Goal: Task Accomplishment & Management: Manage account settings

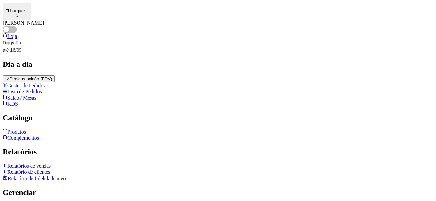
drag, startPoint x: 188, startPoint y: 174, endPoint x: 32, endPoint y: 166, distance: 155.5
click at [26, 135] on link "Produtos" at bounding box center [14, 132] width 23 height 6
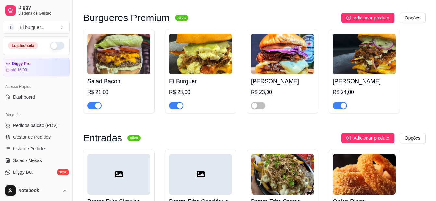
scroll to position [325, 0]
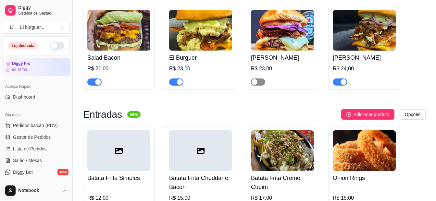
click at [257, 84] on div "button" at bounding box center [255, 82] width 6 height 6
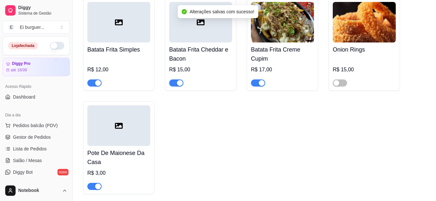
scroll to position [455, 0]
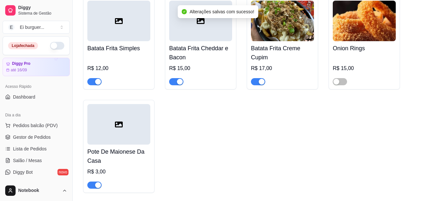
click at [178, 85] on div "button" at bounding box center [180, 82] width 6 height 6
click at [263, 85] on div "button" at bounding box center [262, 82] width 6 height 6
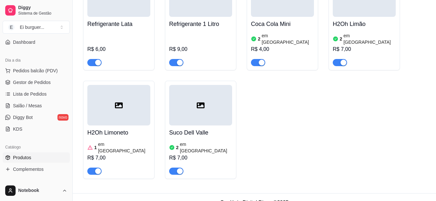
scroll to position [65, 0]
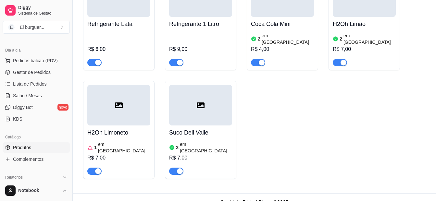
click at [42, 149] on link "Produtos" at bounding box center [36, 148] width 67 height 10
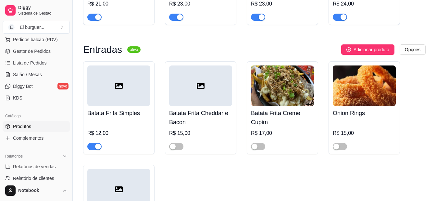
scroll to position [97, 0]
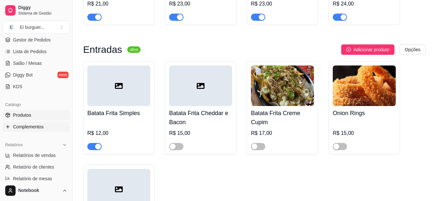
click at [37, 127] on span "Complementos" at bounding box center [28, 127] width 31 height 6
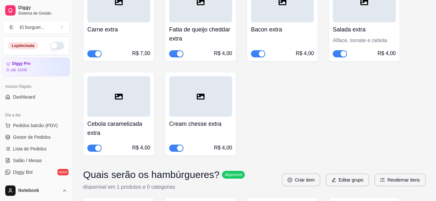
click at [52, 45] on button "button" at bounding box center [57, 46] width 14 height 8
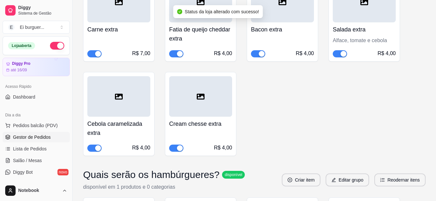
click at [44, 136] on span "Gestor de Pedidos" at bounding box center [32, 137] width 38 height 6
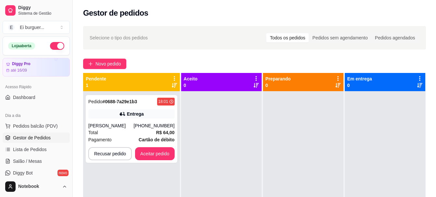
click at [156, 177] on div "Pedido # 0688-7a29e1b3 18:01 Entrega Jailda [PHONE_NUMBER] Total R$ 64,00 Pagam…" at bounding box center [131, 189] width 97 height 197
click at [145, 121] on div "Pedido # 0688-7a29e1b3 18:01 Entrega Jailda [PHONE_NUMBER] Total R$ 64,00 Pagam…" at bounding box center [132, 129] width 92 height 68
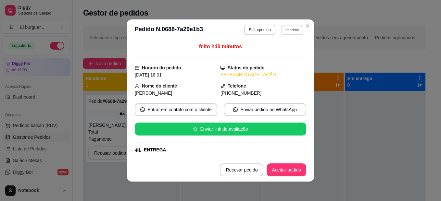
click at [281, 27] on button "Imprimir" at bounding box center [292, 30] width 22 height 10
click at [293, 57] on button "IMPRESSORA" at bounding box center [278, 52] width 47 height 10
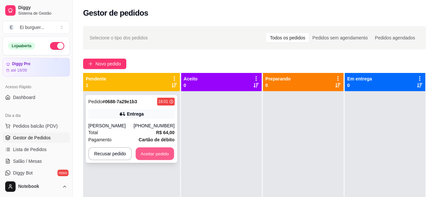
click at [161, 151] on button "Aceitar pedido" at bounding box center [155, 153] width 38 height 13
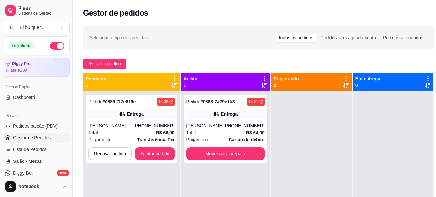
click at [179, 168] on div "Pendente 1 Pedido # 0689-7f7e619e 18:02 Entrega [PERSON_NAME] [PHONE_NUMBER] To…" at bounding box center [131, 180] width 97 height 215
click at [140, 136] on span "Transferência Pix" at bounding box center [156, 139] width 38 height 7
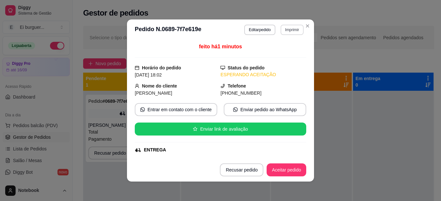
click at [286, 35] on button "Imprimir" at bounding box center [292, 30] width 23 height 10
click at [278, 54] on button "IMPRESSORA" at bounding box center [277, 52] width 45 height 10
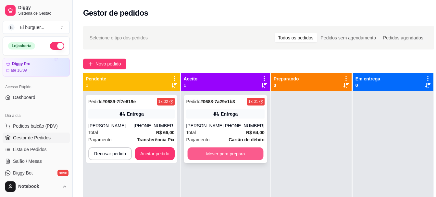
click at [243, 154] on button "Mover para preparo" at bounding box center [225, 153] width 76 height 13
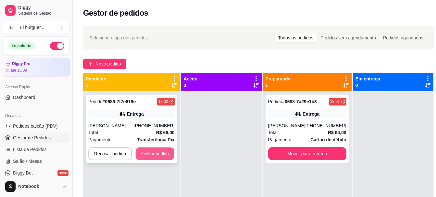
click at [164, 147] on button "Aceitar pedido" at bounding box center [155, 153] width 38 height 13
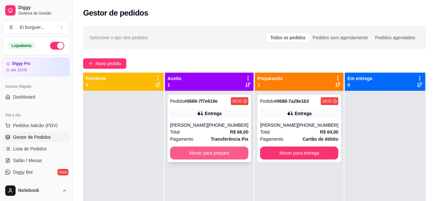
click at [209, 156] on button "Mover para preparo" at bounding box center [209, 153] width 78 height 13
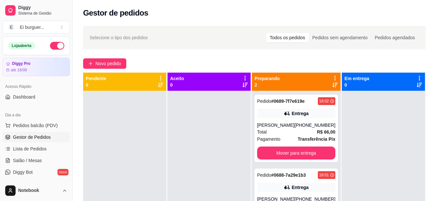
click at [224, 186] on div at bounding box center [209, 191] width 83 height 201
click at [230, 181] on div at bounding box center [209, 191] width 83 height 201
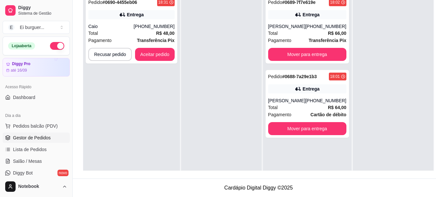
click at [176, 170] on div "Pedido # 0690-4455eb06 18:31 Entrega Caio [PHONE_NUMBER] Total R$ 48,00 Pagamen…" at bounding box center [131, 90] width 97 height 197
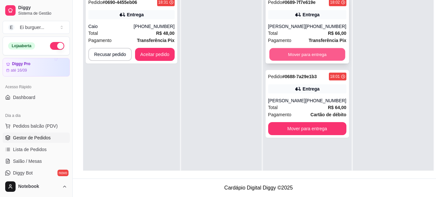
click at [316, 54] on button "Mover para entrega" at bounding box center [307, 54] width 76 height 13
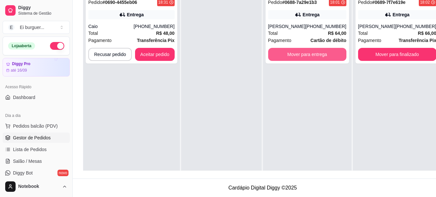
click at [316, 54] on button "Mover para entrega" at bounding box center [307, 54] width 78 height 13
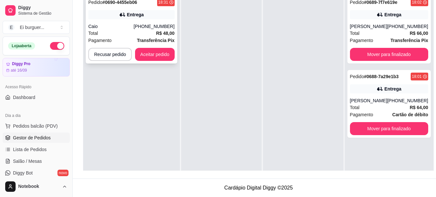
click at [143, 33] on div "Total R$ 48,00" at bounding box center [131, 33] width 86 height 7
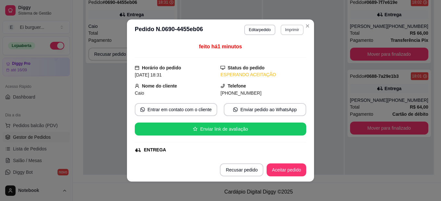
click at [290, 30] on button "Imprimir" at bounding box center [292, 30] width 23 height 10
click at [287, 55] on button "IMPRESSORA" at bounding box center [278, 52] width 47 height 10
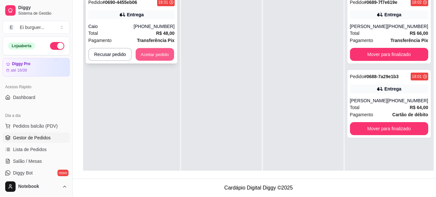
click at [139, 54] on button "Aceitar pedido" at bounding box center [155, 54] width 38 height 13
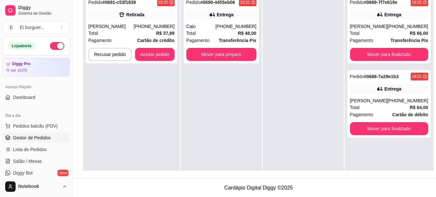
click at [193, 162] on div "Pedido # 0690-4455eb06 18:31 Entrega Caio [PHONE_NUMBER] Total R$ 48,00 Pagamen…" at bounding box center [221, 90] width 81 height 197
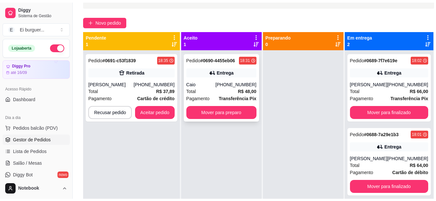
scroll to position [34, 0]
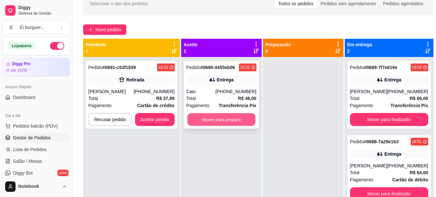
click at [217, 121] on button "Mover para preparo" at bounding box center [221, 119] width 68 height 13
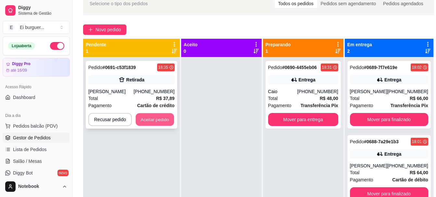
click at [164, 119] on button "Aceitar pedido" at bounding box center [155, 119] width 38 height 13
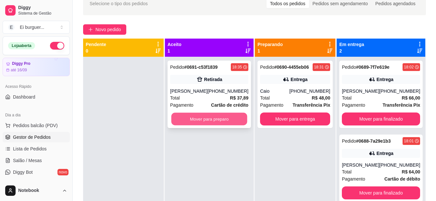
click at [221, 123] on button "Mover para preparo" at bounding box center [210, 119] width 76 height 13
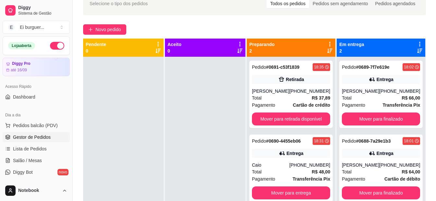
click at [216, 79] on div at bounding box center [205, 157] width 81 height 201
click at [211, 153] on div at bounding box center [205, 157] width 81 height 201
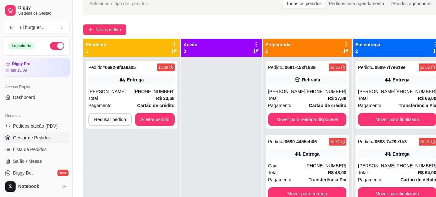
click at [207, 92] on div at bounding box center [221, 155] width 81 height 197
click at [135, 83] on div "Entrega" at bounding box center [131, 79] width 86 height 9
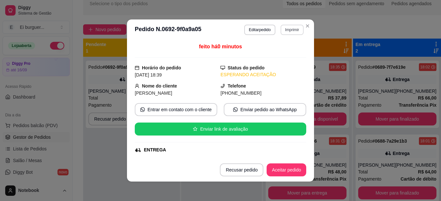
click at [291, 27] on button "Imprimir" at bounding box center [292, 30] width 23 height 10
click at [284, 54] on button "IMPRESSORA" at bounding box center [278, 52] width 47 height 10
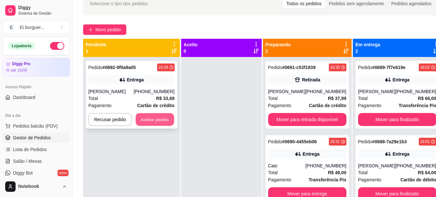
click at [158, 119] on button "Aceitar pedido" at bounding box center [155, 119] width 38 height 13
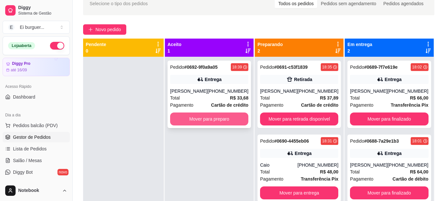
click at [203, 126] on button "Mover para preparo" at bounding box center [209, 119] width 78 height 13
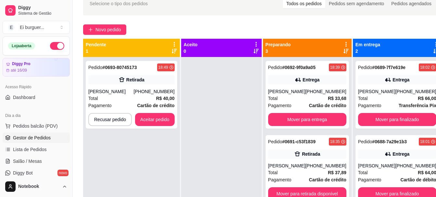
click at [184, 172] on div at bounding box center [221, 155] width 81 height 197
click at [164, 115] on button "Aceitar pedido" at bounding box center [155, 119] width 38 height 13
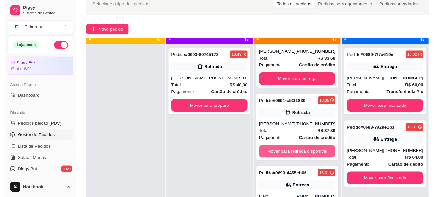
scroll to position [18, 0]
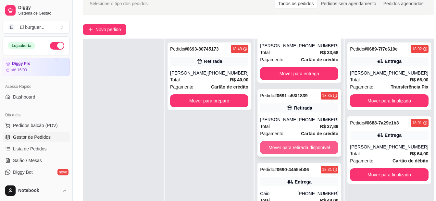
click at [285, 145] on button "Mover para retirada disponível" at bounding box center [299, 147] width 78 height 13
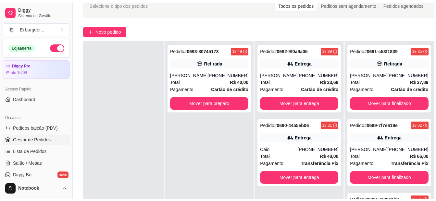
scroll to position [0, 0]
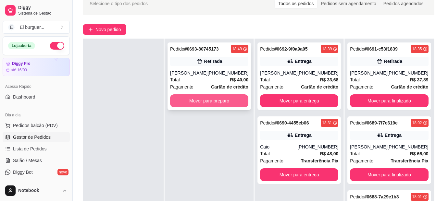
click at [221, 103] on button "Mover para preparo" at bounding box center [209, 101] width 78 height 13
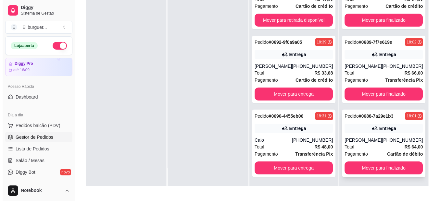
scroll to position [99, 0]
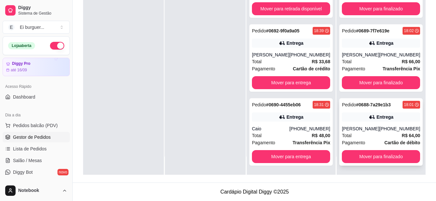
click at [362, 125] on div "Pedido # 0688-7a29e1b3 18:01 Entrega Jailda [PHONE_NUMBER] Total R$ 64,00 Pagam…" at bounding box center [380, 132] width 83 height 68
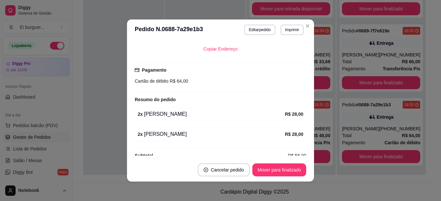
scroll to position [160, 0]
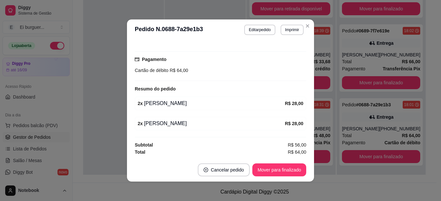
click at [233, 95] on div "feito há 54 minutos Horário do pedido [DATE] 18:01 Status do pedido SAIU PARA E…" at bounding box center [221, 99] width 172 height 113
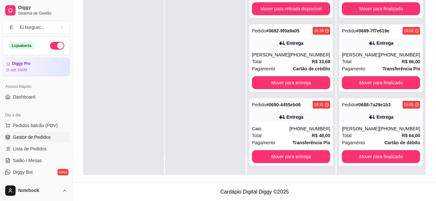
click at [180, 158] on div at bounding box center [205, 74] width 81 height 201
click at [233, 161] on div at bounding box center [205, 74] width 81 height 201
click at [293, 133] on div "Total R$ 48,00" at bounding box center [291, 135] width 78 height 7
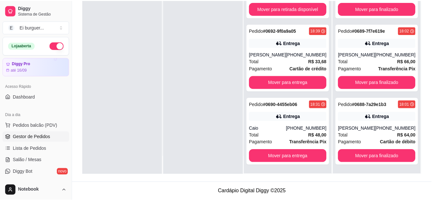
scroll to position [32, 0]
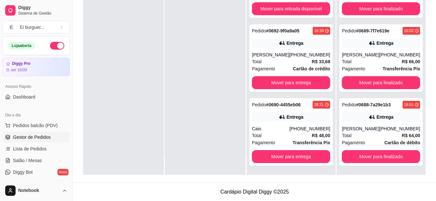
click at [330, 154] on div "Pedido # 0693-80745173 18:49 Retirada [PERSON_NAME] [PHONE_NUMBER] Total R$ 40,…" at bounding box center [291, 74] width 89 height 201
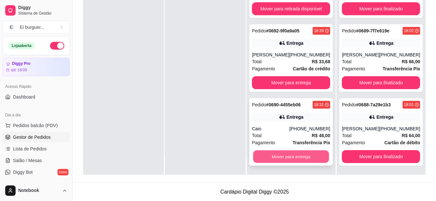
click at [326, 157] on button "Mover para entrega" at bounding box center [291, 157] width 76 height 13
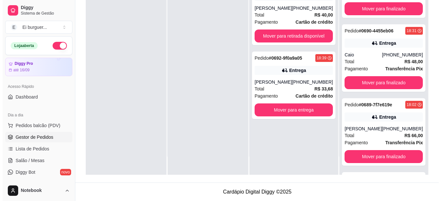
scroll to position [0, 0]
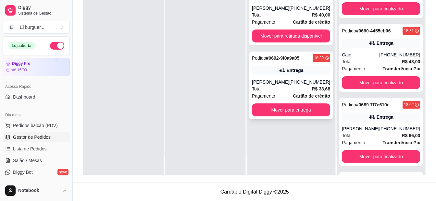
click at [289, 85] on div "[PERSON_NAME]" at bounding box center [270, 82] width 37 height 6
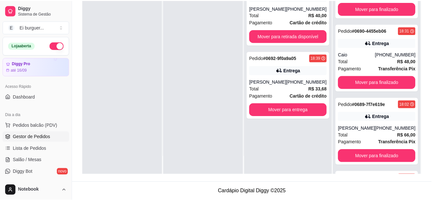
scroll to position [65, 0]
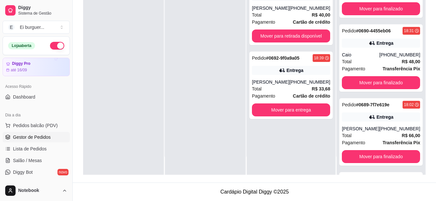
click at [101, 81] on div at bounding box center [123, 74] width 81 height 201
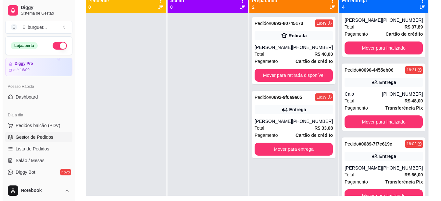
scroll to position [67, 0]
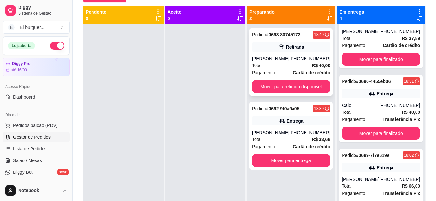
click at [303, 60] on div "[PHONE_NUMBER]" at bounding box center [309, 59] width 41 height 6
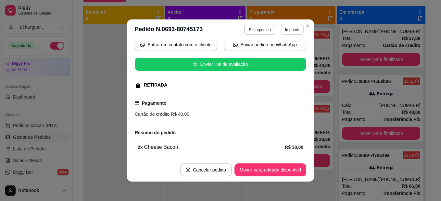
scroll to position [89, 0]
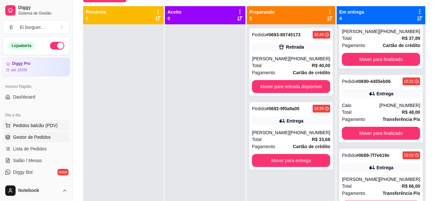
click at [28, 128] on span "Pedidos balcão (PDV)" at bounding box center [35, 125] width 45 height 6
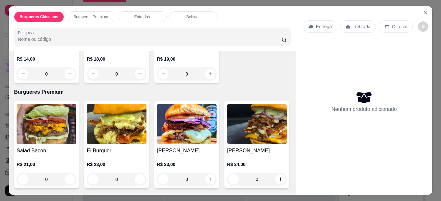
scroll to position [130, 0]
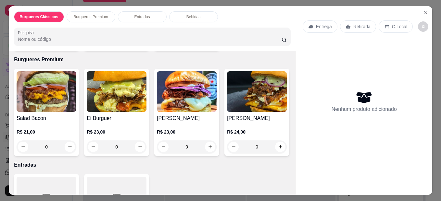
click at [135, 143] on div "0" at bounding box center [117, 147] width 60 height 13
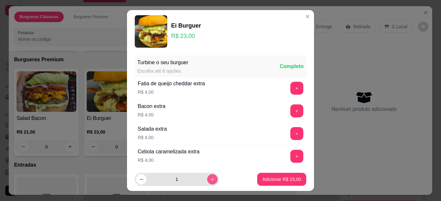
click at [210, 178] on icon "increase-product-quantity" at bounding box center [212, 179] width 5 height 5
type input "2"
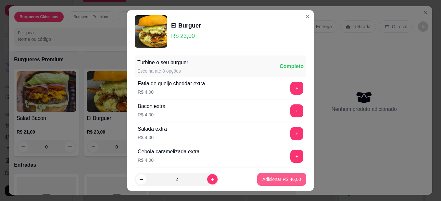
click at [274, 175] on button "Adicionar R$ 46,00" at bounding box center [281, 179] width 49 height 13
type input "2"
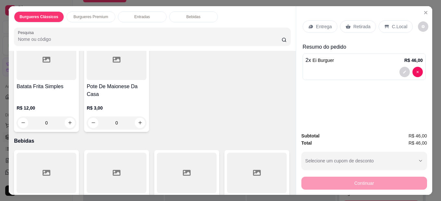
scroll to position [325, 0]
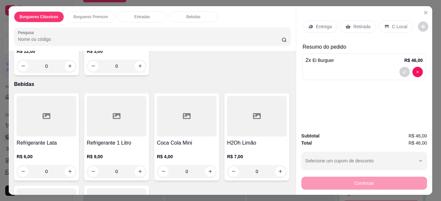
click at [358, 26] on p "Retirada" at bounding box center [361, 26] width 17 height 6
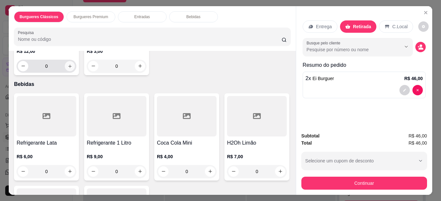
click at [68, 69] on icon "increase-product-quantity" at bounding box center [70, 66] width 5 height 5
type input "1"
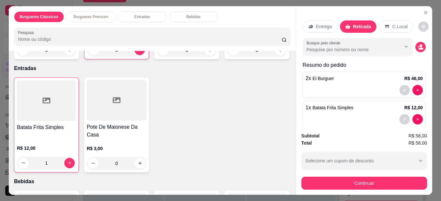
scroll to position [9, 0]
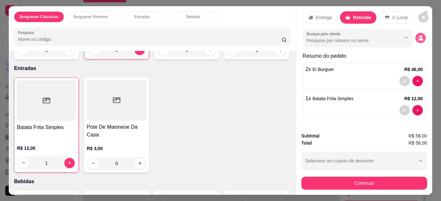
click at [419, 38] on icon "decrease-product-quantity" at bounding box center [421, 39] width 5 height 2
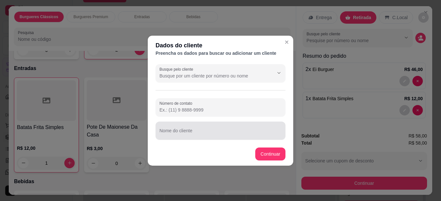
click at [256, 130] on input "Nome do cliente" at bounding box center [221, 133] width 122 height 6
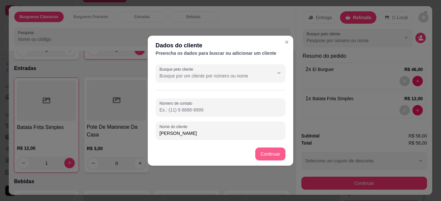
type input "[PERSON_NAME]"
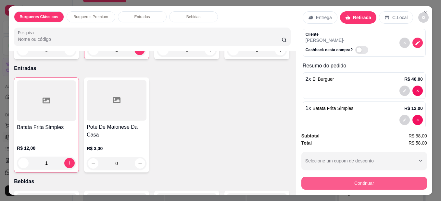
click at [326, 178] on button "Continuar" at bounding box center [364, 183] width 126 height 13
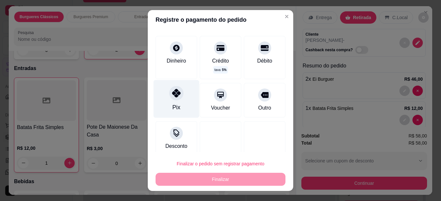
click at [172, 97] on icon at bounding box center [176, 93] width 8 height 8
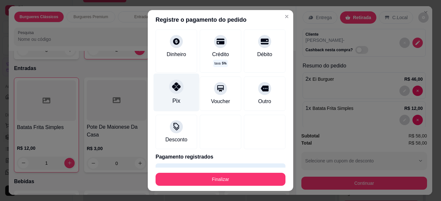
type input "R$ 0,00"
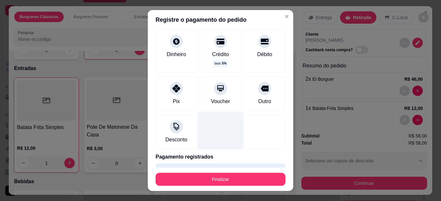
scroll to position [26, 0]
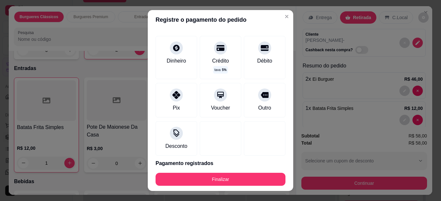
click at [216, 172] on footer "Finalizar" at bounding box center [221, 179] width 146 height 23
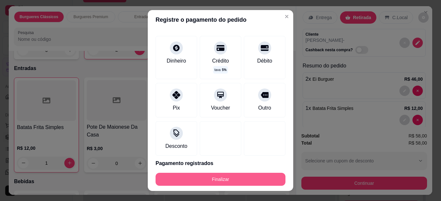
click at [219, 174] on button "Finalizar" at bounding box center [221, 179] width 130 height 13
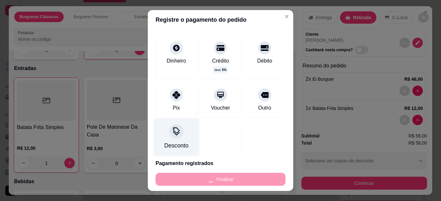
type input "0"
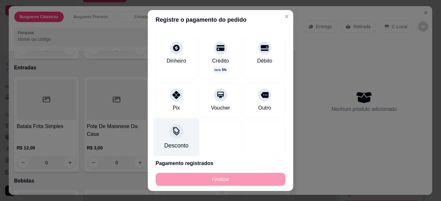
type input "-R$ 58,00"
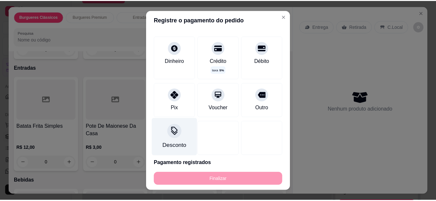
scroll to position [227, 0]
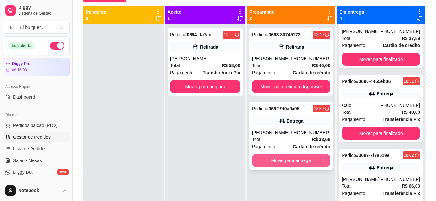
click at [306, 167] on button "Mover para entrega" at bounding box center [291, 160] width 78 height 13
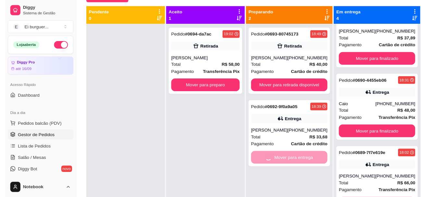
scroll to position [108, 0]
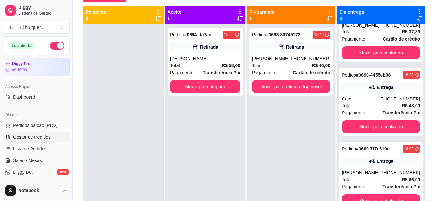
click at [175, 167] on div "Pedido # 0694-da7ac 19:02 Retirada [PERSON_NAME] Total R$ 58,00 Pagamento Trans…" at bounding box center [205, 124] width 81 height 201
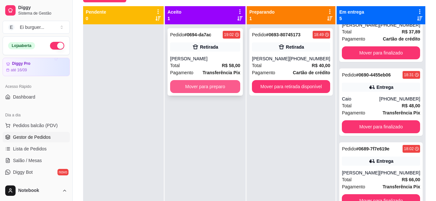
click at [232, 88] on button "Mover para preparo" at bounding box center [205, 86] width 70 height 13
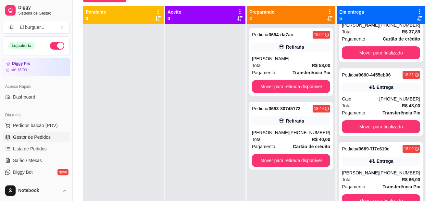
scroll to position [116, 0]
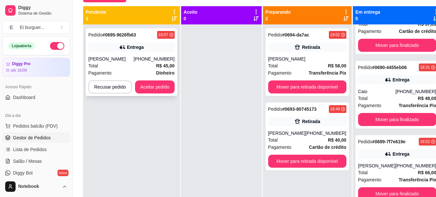
click at [115, 68] on div "Total R$ 45,00" at bounding box center [131, 65] width 86 height 7
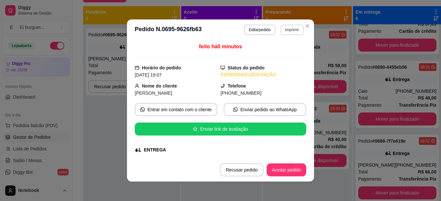
click at [284, 28] on button "Imprimir" at bounding box center [292, 30] width 23 height 10
click at [280, 55] on button "IMPRESSORA" at bounding box center [278, 52] width 47 height 10
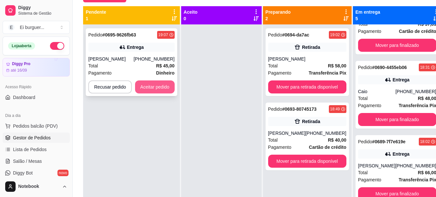
click at [141, 86] on button "Aceitar pedido" at bounding box center [155, 86] width 40 height 13
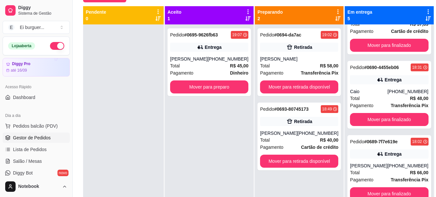
scroll to position [108, 0]
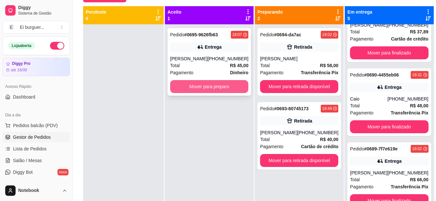
click at [215, 87] on button "Mover para preparo" at bounding box center [209, 86] width 78 height 13
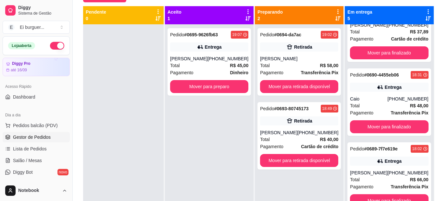
click at [138, 163] on div at bounding box center [123, 124] width 81 height 201
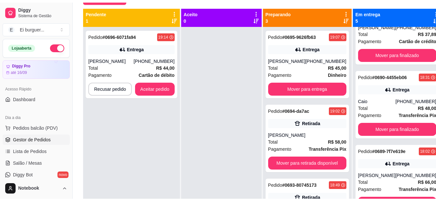
scroll to position [116, 0]
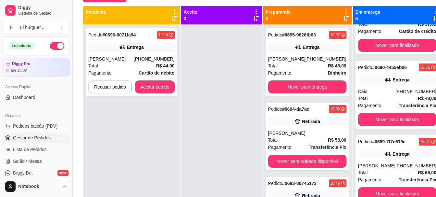
click at [105, 117] on div "Pedido # 0696-6071fa94 19:14 Entrega [PERSON_NAME] [PHONE_NUMBER] Total R$ 44,0…" at bounding box center [131, 122] width 97 height 197
click at [137, 50] on div "Entrega" at bounding box center [131, 47] width 86 height 9
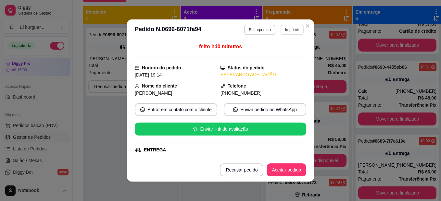
click at [288, 31] on button "Imprimir" at bounding box center [292, 30] width 23 height 10
click at [287, 54] on button "IMPRESSORA" at bounding box center [278, 52] width 45 height 10
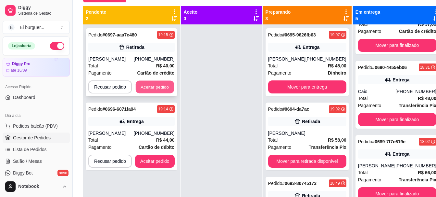
click at [167, 89] on button "Aceitar pedido" at bounding box center [155, 87] width 38 height 13
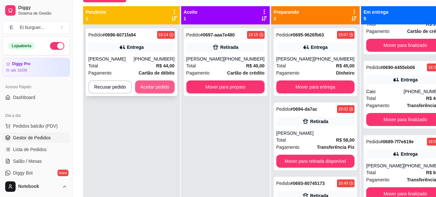
click at [163, 86] on button "Aceitar pedido" at bounding box center [155, 86] width 40 height 13
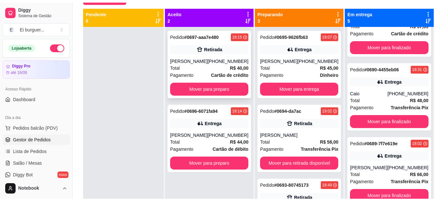
scroll to position [108, 0]
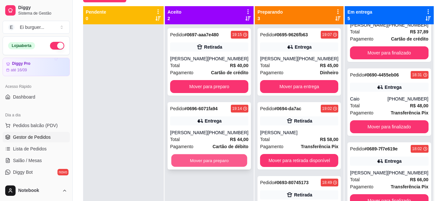
click at [210, 162] on button "Mover para preparo" at bounding box center [210, 161] width 76 height 13
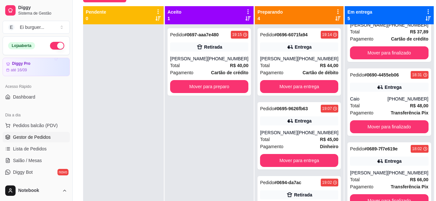
click at [193, 113] on div "Pedido # 0697-aaa7e480 19:15 Retirada [PERSON_NAME] [PHONE_NUMBER] Total R$ 40,…" at bounding box center [209, 124] width 89 height 201
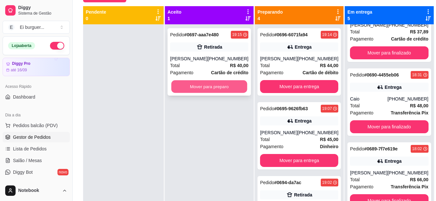
click at [212, 84] on button "Mover para preparo" at bounding box center [210, 87] width 76 height 13
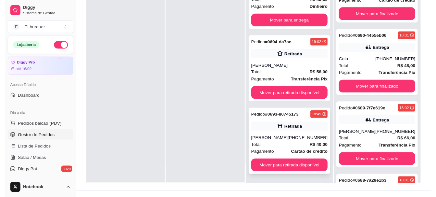
scroll to position [99, 0]
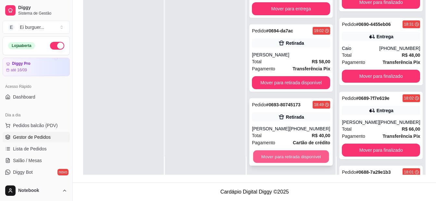
click at [299, 158] on button "Mover para retirada disponível" at bounding box center [291, 157] width 76 height 13
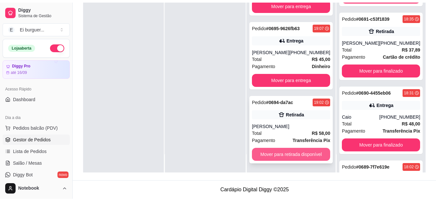
scroll to position [101, 0]
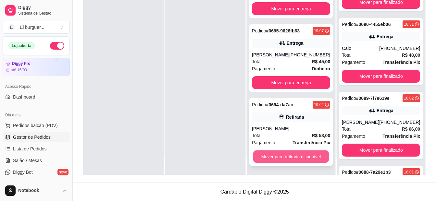
click at [295, 155] on button "Mover para retirada disponível" at bounding box center [291, 157] width 76 height 13
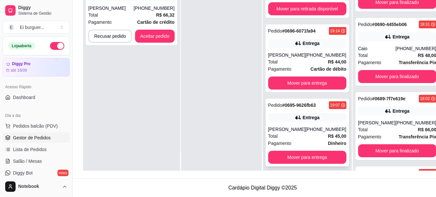
scroll to position [272, 0]
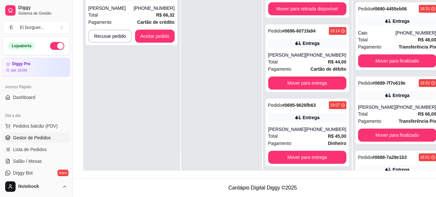
click at [115, 68] on div "Pedido # 0698-4473f19d 19:20 Entrega [PERSON_NAME] [PHONE_NUMBER] Total R$ 66,3…" at bounding box center [131, 72] width 97 height 197
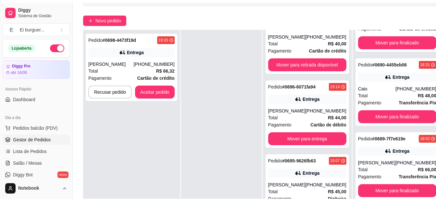
scroll to position [39, 0]
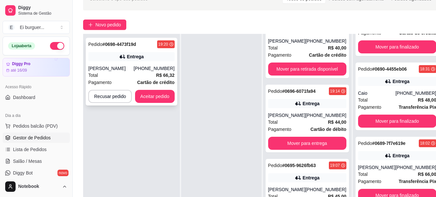
click at [134, 73] on div "Total R$ 66,32" at bounding box center [131, 74] width 86 height 7
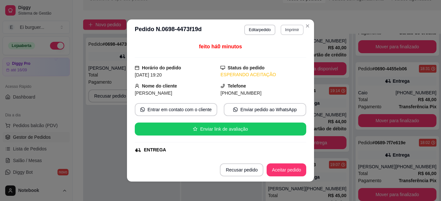
click at [281, 28] on button "Imprimir" at bounding box center [292, 30] width 23 height 10
click at [287, 53] on button "IMPRESSORA" at bounding box center [278, 52] width 47 height 10
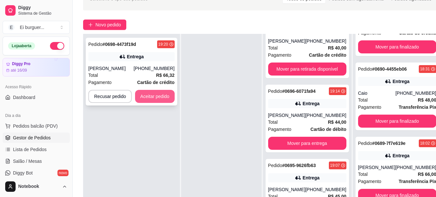
click at [161, 96] on button "Aceitar pedido" at bounding box center [155, 96] width 40 height 13
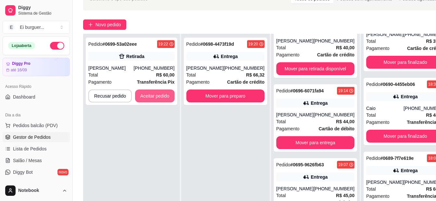
scroll to position [272, 0]
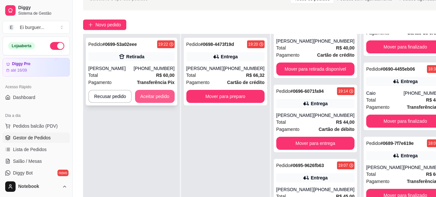
click at [156, 99] on button "Aceitar pedido" at bounding box center [155, 96] width 40 height 13
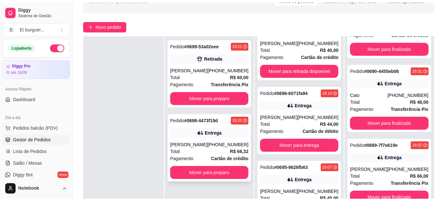
scroll to position [256, 0]
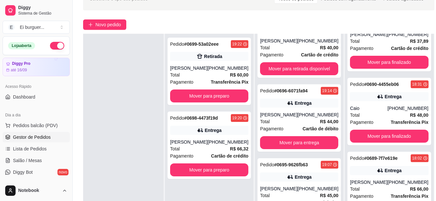
click at [149, 172] on div at bounding box center [123, 134] width 81 height 201
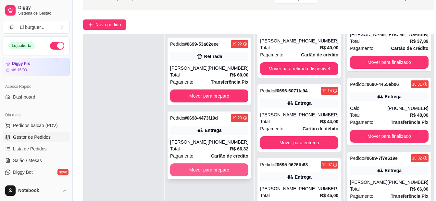
click at [219, 164] on button "Mover para preparo" at bounding box center [209, 170] width 78 height 13
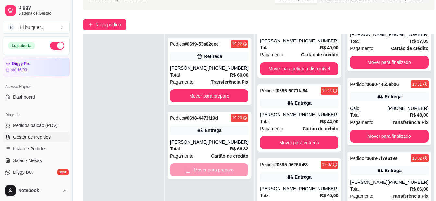
scroll to position [101, 0]
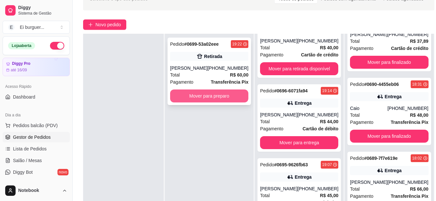
click at [189, 97] on button "Mover para preparo" at bounding box center [209, 96] width 78 height 13
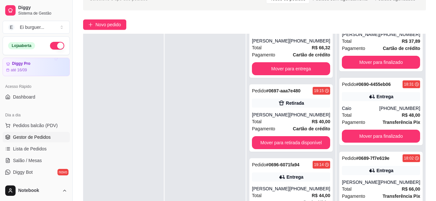
scroll to position [175, 0]
click at [214, 185] on div at bounding box center [205, 134] width 81 height 201
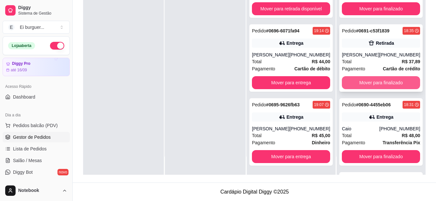
click at [384, 89] on button "Mover para finalizado" at bounding box center [381, 82] width 78 height 13
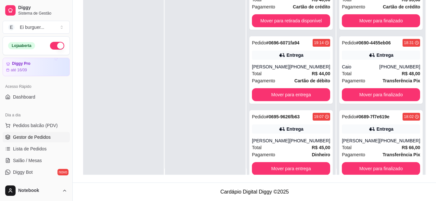
scroll to position [0, 0]
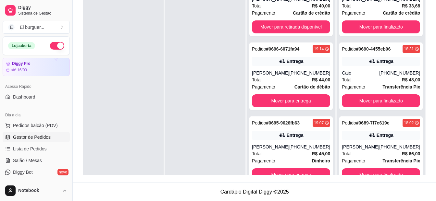
click at [126, 168] on div at bounding box center [123, 92] width 81 height 201
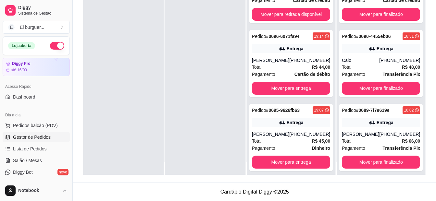
scroll to position [18, 0]
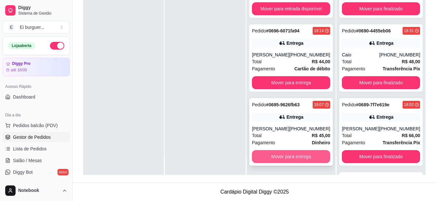
click at [303, 156] on button "Mover para entrega" at bounding box center [291, 156] width 78 height 13
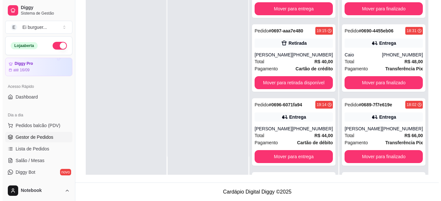
scroll to position [249, 0]
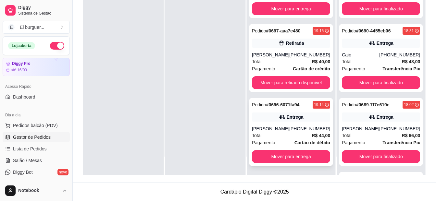
click at [289, 128] on div "[PERSON_NAME]" at bounding box center [270, 129] width 37 height 6
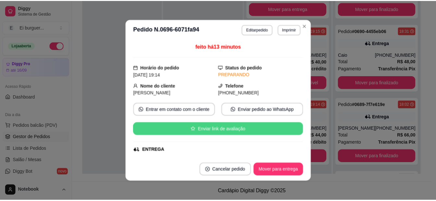
scroll to position [32, 0]
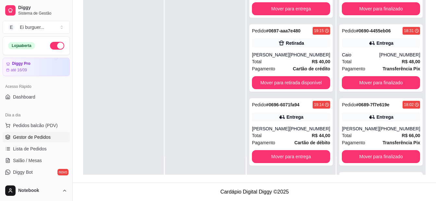
drag, startPoint x: 237, startPoint y: 163, endPoint x: 239, endPoint y: 160, distance: 3.5
click at [239, 160] on div at bounding box center [205, 74] width 81 height 201
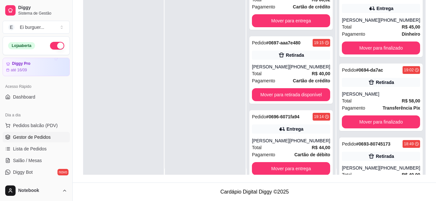
scroll to position [0, 0]
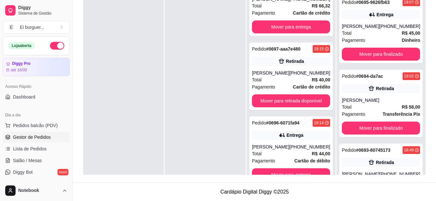
click at [122, 85] on div at bounding box center [123, 92] width 81 height 201
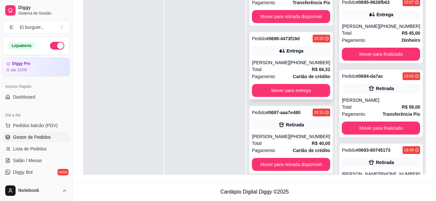
scroll to position [36, 0]
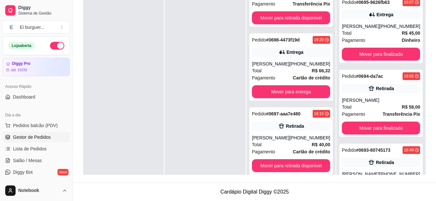
click at [161, 174] on div at bounding box center [123, 92] width 81 height 201
click at [205, 165] on div at bounding box center [205, 92] width 81 height 201
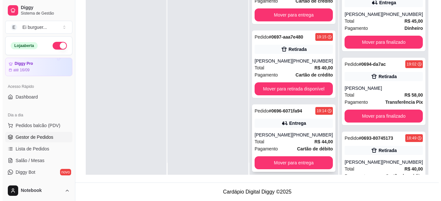
scroll to position [18, 0]
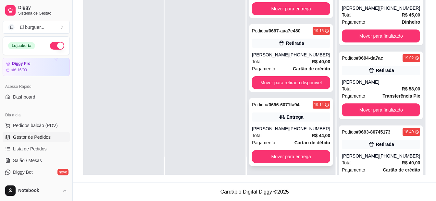
click at [282, 132] on div "[PERSON_NAME]" at bounding box center [270, 129] width 37 height 6
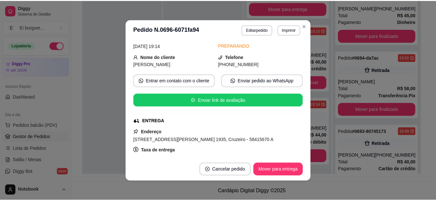
scroll to position [32, 0]
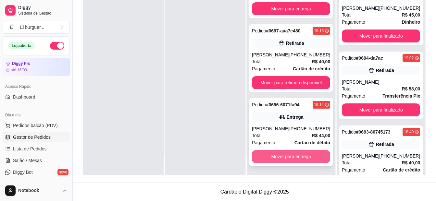
click at [314, 157] on button "Mover para entrega" at bounding box center [291, 156] width 78 height 13
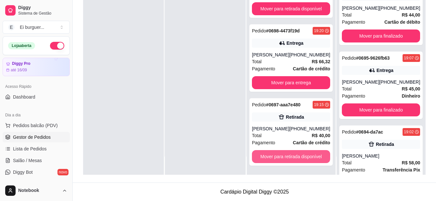
scroll to position [27, 0]
click at [277, 160] on button "Mover para retirada disponível" at bounding box center [291, 156] width 78 height 13
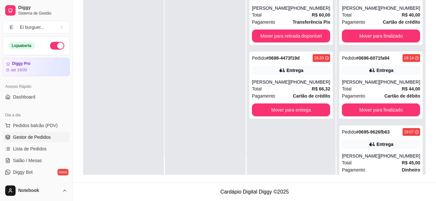
scroll to position [0, 0]
click at [279, 135] on div "Pedido # 0699-53a02eee 19:22 Retirada [PERSON_NAME] [PHONE_NUMBER] Total R$ 60,…" at bounding box center [291, 74] width 89 height 201
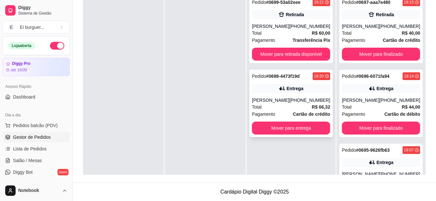
click at [284, 103] on div "[PERSON_NAME]" at bounding box center [270, 100] width 37 height 6
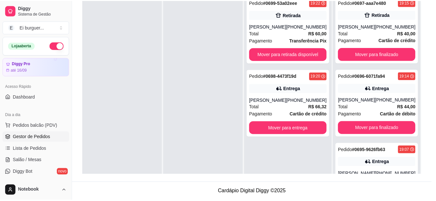
scroll to position [32, 0]
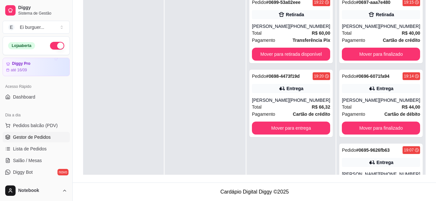
click at [214, 160] on div at bounding box center [205, 92] width 81 height 201
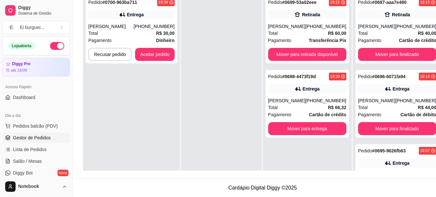
click at [107, 106] on div "Pedido # 0700-963ba711 19:38 Entrega [PERSON_NAME] [PHONE_NUMBER] Total R$ 30,0…" at bounding box center [131, 90] width 97 height 197
click at [158, 52] on button "Aceitar pedido" at bounding box center [155, 54] width 40 height 13
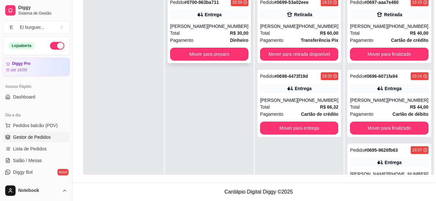
click at [200, 25] on div "[PERSON_NAME]" at bounding box center [188, 26] width 37 height 6
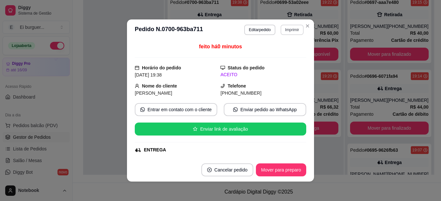
click at [286, 32] on button "Imprimir" at bounding box center [292, 30] width 23 height 10
click at [280, 57] on button "IMPRESSORA" at bounding box center [278, 52] width 47 height 10
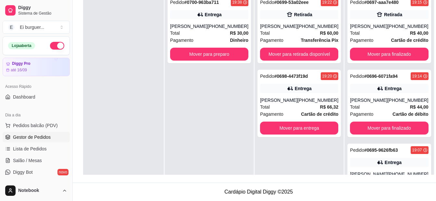
click at [104, 57] on div at bounding box center [123, 92] width 81 height 201
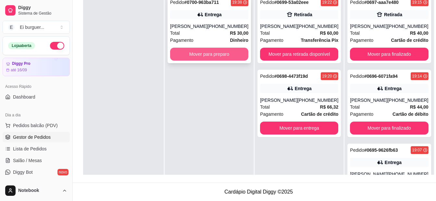
click at [211, 50] on button "Mover para preparo" at bounding box center [209, 54] width 78 height 13
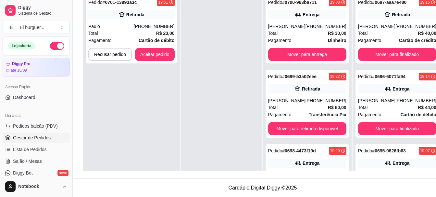
click at [218, 83] on div at bounding box center [221, 90] width 81 height 197
drag, startPoint x: 98, startPoint y: 100, endPoint x: 101, endPoint y: 89, distance: 11.8
click at [101, 89] on div "Pedido # 0701-13993a3c 19:51 Retirada Paulo [PHONE_NUMBER] Total R$ 23,00 Pagam…" at bounding box center [131, 90] width 97 height 197
click at [149, 54] on button "Aceitar pedido" at bounding box center [155, 54] width 38 height 13
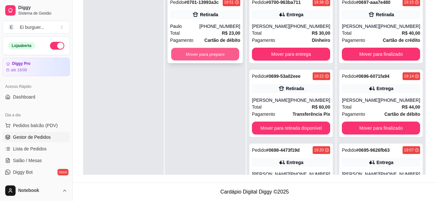
click at [201, 51] on button "Mover para preparo" at bounding box center [205, 54] width 68 height 13
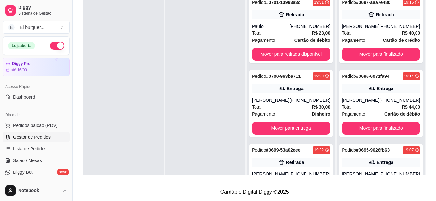
click at [207, 71] on div at bounding box center [205, 92] width 81 height 201
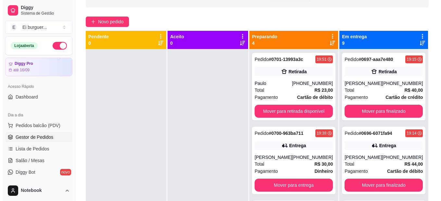
scroll to position [0, 0]
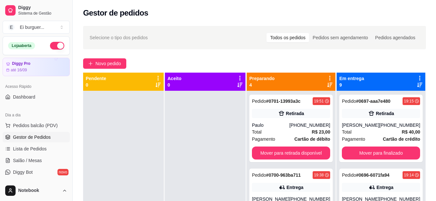
click at [227, 201] on html "Diggy Sistema de Gestão E Ei burguer ... Loja aberta Diggy Pro até 16/09 Acesso…" at bounding box center [218, 100] width 436 height 201
click at [28, 127] on span "Pedidos balcão (PDV)" at bounding box center [35, 125] width 45 height 6
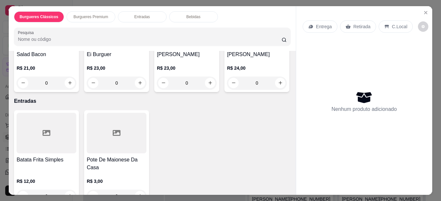
scroll to position [195, 0]
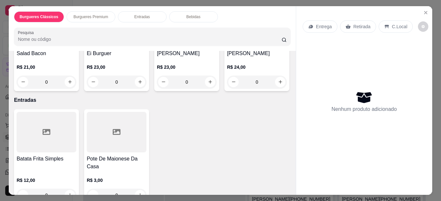
click at [227, 89] on div "0" at bounding box center [257, 82] width 60 height 13
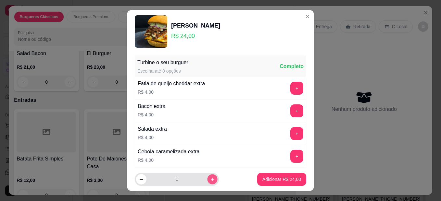
click at [210, 182] on icon "increase-product-quantity" at bounding box center [212, 179] width 5 height 5
type input "2"
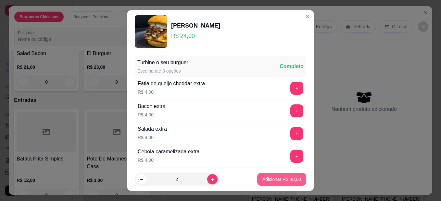
click at [262, 185] on button "Adicionar R$ 48,00" at bounding box center [281, 179] width 49 height 13
type input "2"
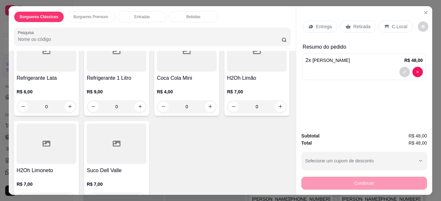
click at [68, 4] on icon "increase-product-quantity" at bounding box center [70, 1] width 5 height 5
type input "1"
click at [336, 22] on div "Entrega Retirada C.Local" at bounding box center [358, 26] width 110 height 12
click at [343, 28] on div "Retirada" at bounding box center [358, 26] width 36 height 12
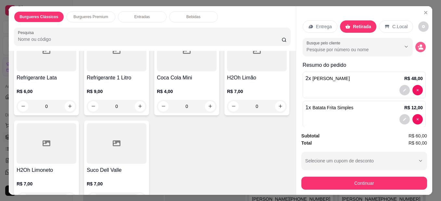
click at [420, 45] on circle "decrease-product-quantity" at bounding box center [421, 46] width 3 height 3
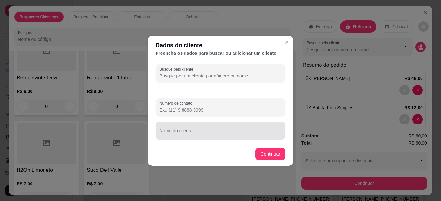
click at [266, 128] on div at bounding box center [221, 130] width 122 height 13
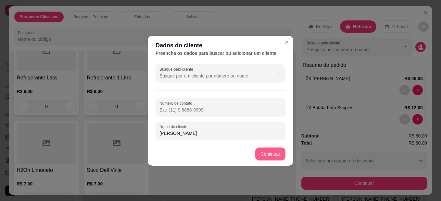
type input "[PERSON_NAME]"
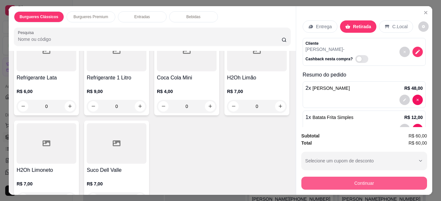
click at [342, 180] on button "Continuar" at bounding box center [364, 183] width 126 height 13
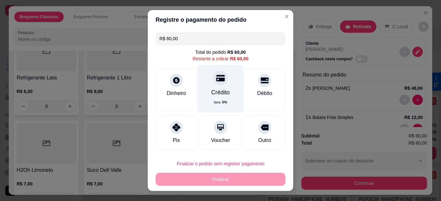
click at [222, 104] on span "5 %" at bounding box center [224, 103] width 5 height 6
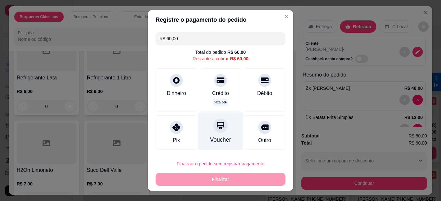
type input "R$ 0,00"
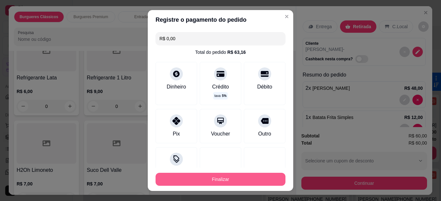
click at [226, 177] on button "Finalizar" at bounding box center [221, 179] width 130 height 13
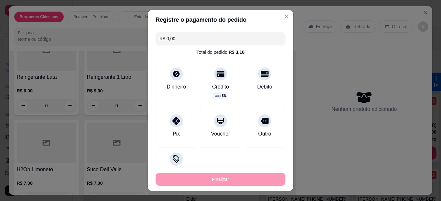
type input "0"
type input "-R$ 60,00"
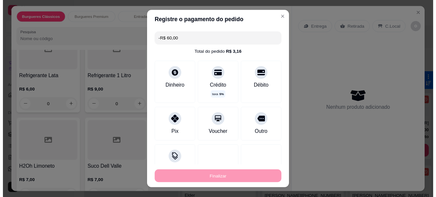
scroll to position [389, 0]
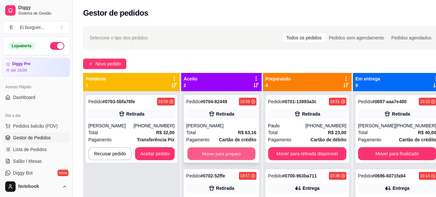
click at [219, 154] on button "Mover para preparo" at bounding box center [221, 153] width 68 height 13
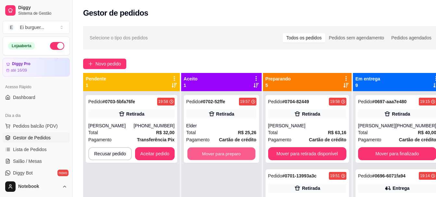
click at [219, 154] on button "Mover para preparo" at bounding box center [221, 153] width 68 height 13
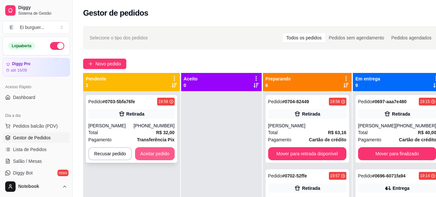
click at [172, 156] on button "Aceitar pedido" at bounding box center [155, 153] width 40 height 13
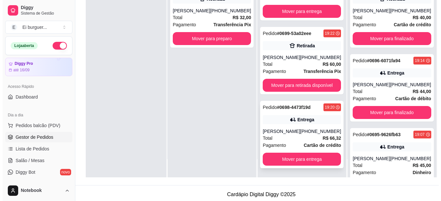
scroll to position [99, 0]
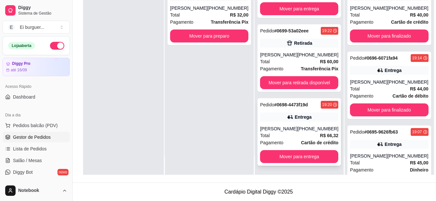
click at [288, 135] on div "Total R$ 66,32" at bounding box center [299, 135] width 78 height 7
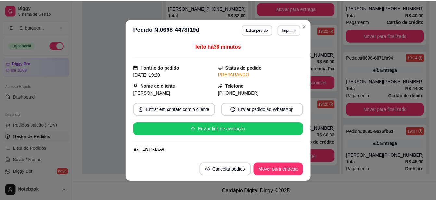
scroll to position [65, 0]
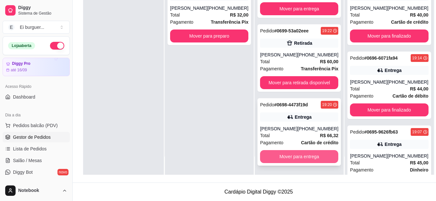
click at [318, 155] on button "Mover para entrega" at bounding box center [299, 156] width 78 height 13
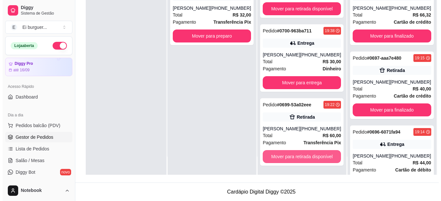
scroll to position [175, 0]
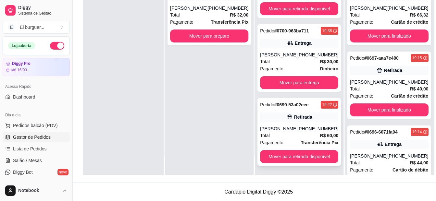
click at [305, 139] on div "Total R$ 60,00" at bounding box center [299, 135] width 78 height 7
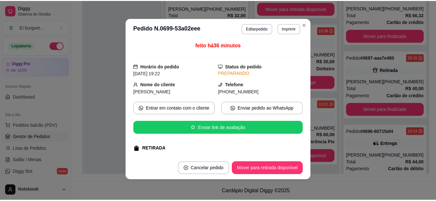
scroll to position [32, 0]
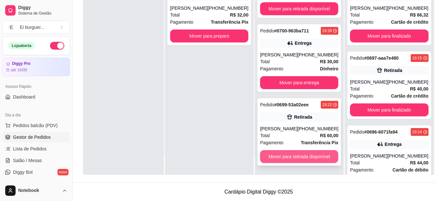
click at [292, 156] on button "Mover para retirada disponível" at bounding box center [299, 156] width 78 height 13
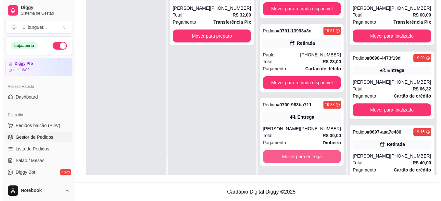
scroll to position [101, 0]
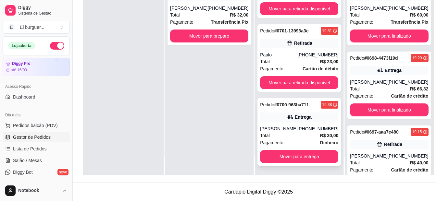
click at [292, 138] on div "Total R$ 30,00" at bounding box center [299, 135] width 78 height 7
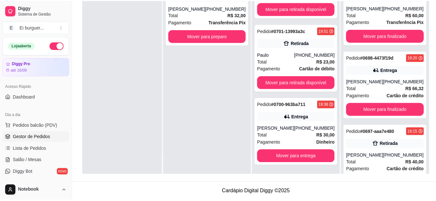
scroll to position [65, 0]
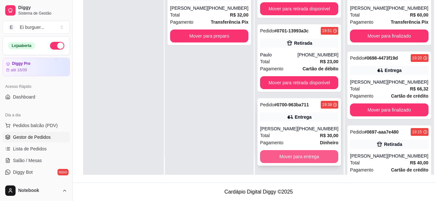
click at [318, 152] on button "Mover para entrega" at bounding box center [299, 156] width 78 height 13
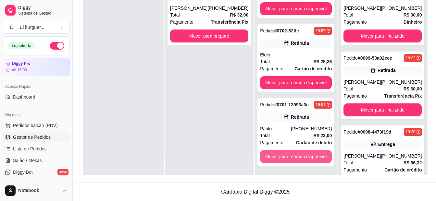
scroll to position [27, 0]
drag, startPoint x: 102, startPoint y: 107, endPoint x: 91, endPoint y: 107, distance: 10.4
click at [97, 107] on div at bounding box center [123, 74] width 81 height 201
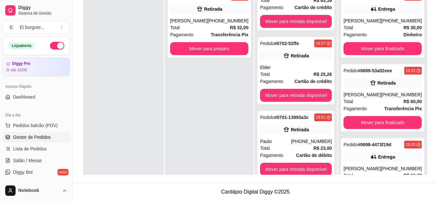
scroll to position [0, 0]
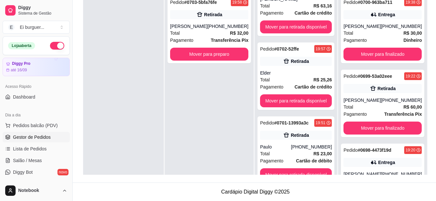
click at [198, 109] on div "Pedido # 0703-5bfa76fe 19:58 Retirada [PERSON_NAME] [PHONE_NUMBER] Total R$ 32,…" at bounding box center [209, 92] width 89 height 201
click at [115, 80] on div at bounding box center [123, 92] width 81 height 201
click at [214, 80] on div "Pedido # 0703-5bfa76fe 19:58 Retirada [PERSON_NAME] [PHONE_NUMBER] Total R$ 32,…" at bounding box center [209, 92] width 89 height 201
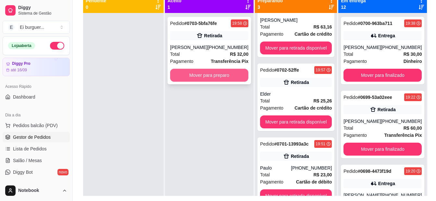
scroll to position [67, 0]
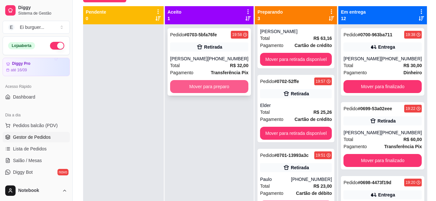
click at [222, 88] on button "Mover para preparo" at bounding box center [209, 86] width 78 height 13
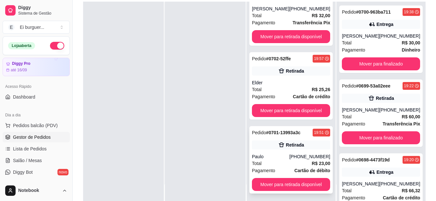
scroll to position [99, 0]
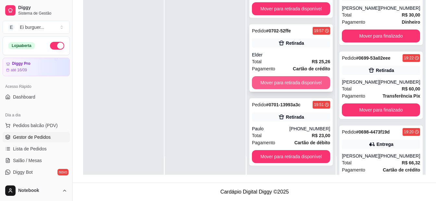
click at [284, 84] on button "Mover para retirada disponível" at bounding box center [291, 82] width 78 height 13
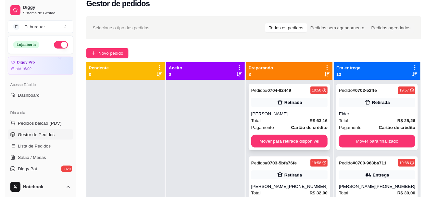
scroll to position [2, 0]
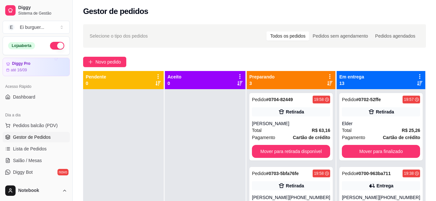
click at [188, 182] on div at bounding box center [205, 189] width 81 height 201
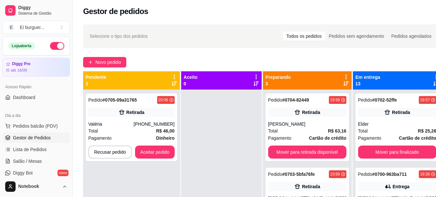
click at [198, 115] on div at bounding box center [221, 187] width 81 height 197
click at [164, 148] on button "Aceitar pedido" at bounding box center [155, 151] width 40 height 13
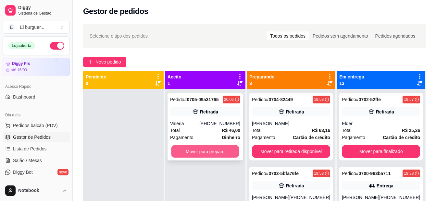
click at [184, 152] on button "Mover para preparo" at bounding box center [205, 152] width 68 height 13
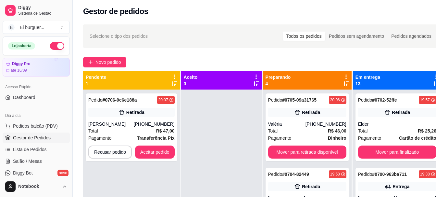
drag, startPoint x: 205, startPoint y: 190, endPoint x: 197, endPoint y: 169, distance: 22.5
click at [203, 188] on div at bounding box center [221, 187] width 81 height 197
click at [167, 154] on button "Aceitar pedido" at bounding box center [155, 152] width 38 height 13
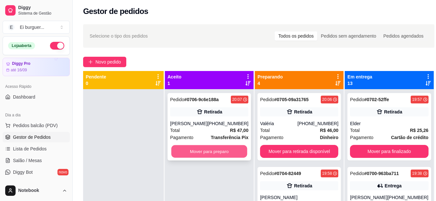
click at [214, 153] on button "Mover para preparo" at bounding box center [210, 152] width 76 height 13
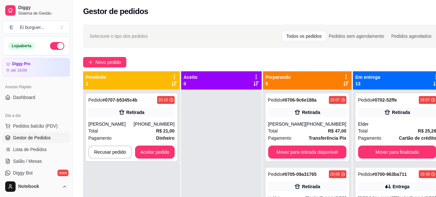
click at [175, 168] on div "Pedido # 0707-b5345c4b 20:10 Retirada [PERSON_NAME] [PHONE_NUMBER] Total R$ 21,…" at bounding box center [131, 187] width 97 height 197
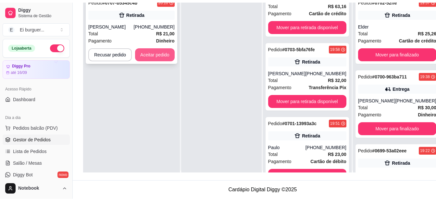
scroll to position [0, 0]
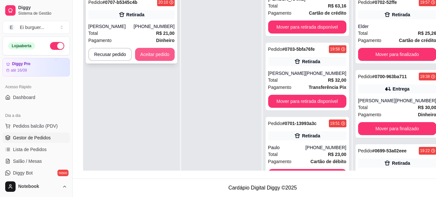
click at [157, 56] on button "Aceitar pedido" at bounding box center [155, 54] width 40 height 13
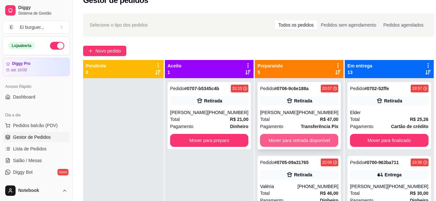
scroll to position [2, 0]
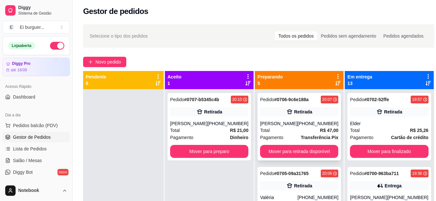
click at [276, 119] on div "Pedido # 0706-9c6e188a 20:07 Retirada Maria [PHONE_NUMBER] Total R$ 47,00 Pagam…" at bounding box center [299, 127] width 83 height 68
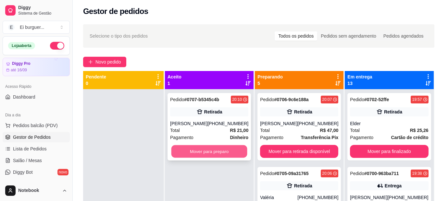
click at [208, 154] on button "Mover para preparo" at bounding box center [210, 152] width 76 height 13
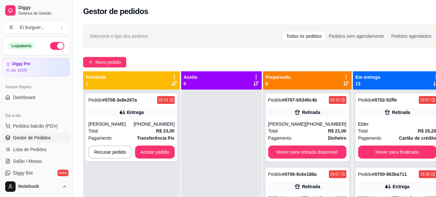
click at [207, 128] on div at bounding box center [221, 187] width 81 height 197
drag, startPoint x: 194, startPoint y: 134, endPoint x: 138, endPoint y: 159, distance: 61.5
click at [194, 134] on div at bounding box center [221, 187] width 81 height 197
click at [143, 152] on button "Aceitar pedido" at bounding box center [155, 152] width 38 height 13
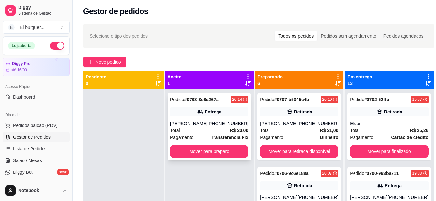
click at [188, 121] on div "[PERSON_NAME]" at bounding box center [188, 124] width 37 height 6
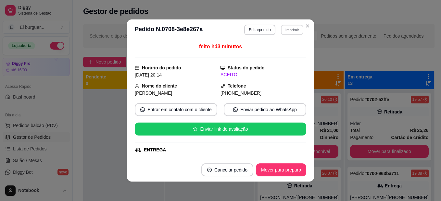
click at [288, 30] on button "Imprimir" at bounding box center [292, 30] width 22 height 10
click at [288, 48] on button "IMPRESSORA" at bounding box center [278, 52] width 45 height 10
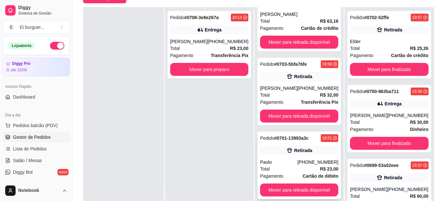
scroll to position [67, 0]
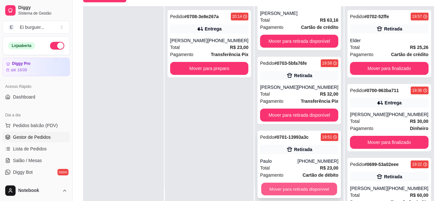
click at [302, 185] on button "Mover para retirada disponível" at bounding box center [300, 189] width 76 height 13
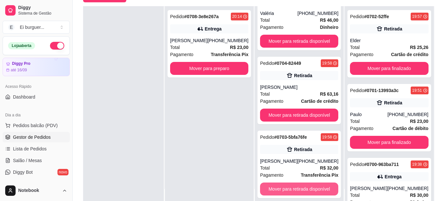
click at [302, 185] on button "Mover para retirada disponível" at bounding box center [299, 189] width 78 height 13
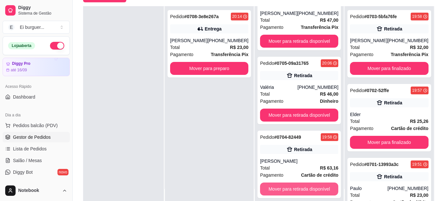
scroll to position [101, 0]
click at [302, 185] on button "Mover para retirada disponível" at bounding box center [299, 189] width 78 height 13
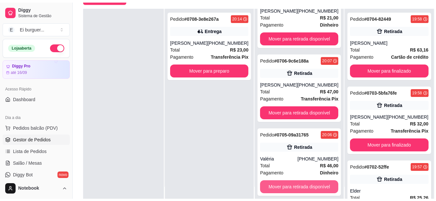
scroll to position [27, 0]
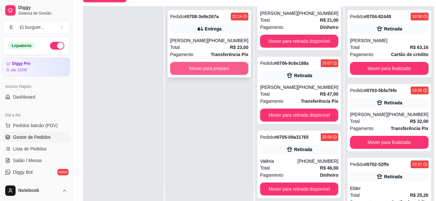
click at [211, 72] on button "Mover para preparo" at bounding box center [209, 68] width 78 height 13
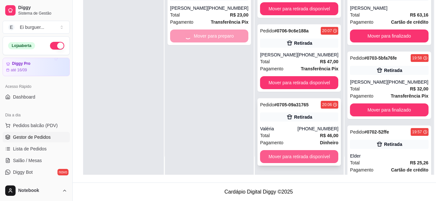
scroll to position [101, 0]
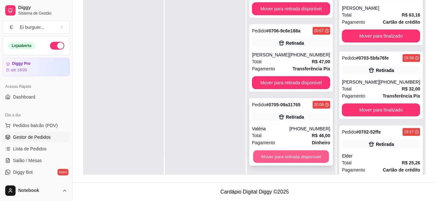
click at [290, 159] on button "Mover para retirada disponível" at bounding box center [291, 157] width 76 height 13
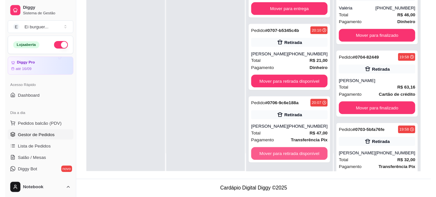
scroll to position [27, 0]
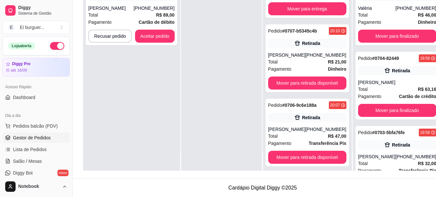
click at [205, 164] on div at bounding box center [221, 72] width 81 height 197
click at [145, 10] on div "[PHONE_NUMBER]" at bounding box center [154, 8] width 41 height 6
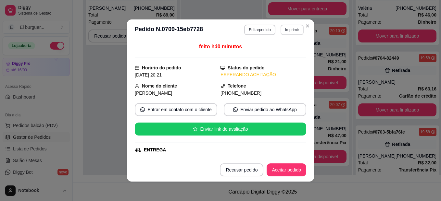
click at [283, 31] on button "Imprimir" at bounding box center [292, 30] width 23 height 10
click at [287, 52] on button "IMPRESSORA" at bounding box center [277, 52] width 45 height 10
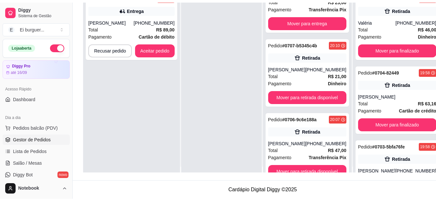
scroll to position [0, 0]
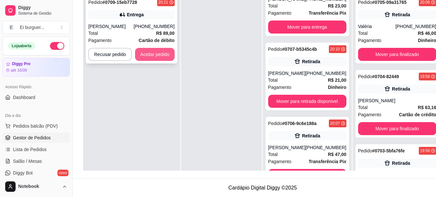
click at [156, 55] on button "Aceitar pedido" at bounding box center [155, 54] width 40 height 13
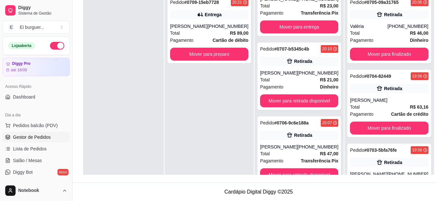
click at [171, 159] on div "Pedido # 0709-15eb7728 20:21 Entrega Allan [PHONE_NUMBER] Total R$ 89,00 Pagame…" at bounding box center [209, 92] width 89 height 201
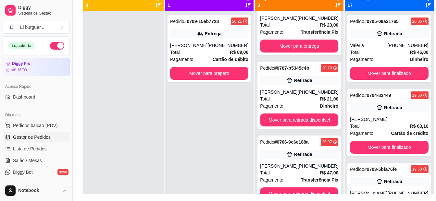
scroll to position [67, 0]
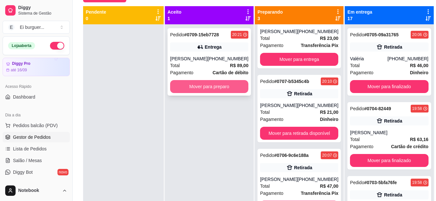
click at [207, 89] on button "Mover para preparo" at bounding box center [209, 86] width 78 height 13
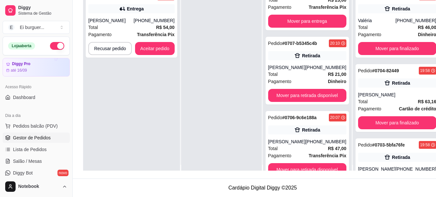
scroll to position [0, 0]
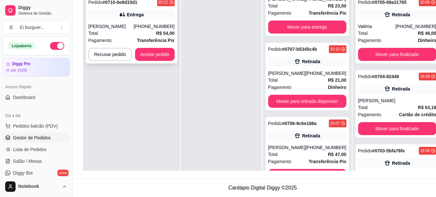
click at [120, 32] on div "Total R$ 54,00" at bounding box center [131, 33] width 86 height 7
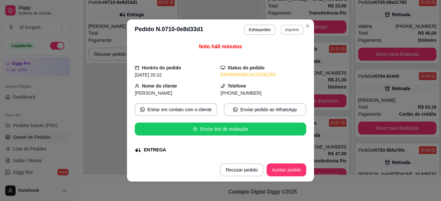
click at [284, 29] on button "Imprimir" at bounding box center [292, 30] width 23 height 10
click at [287, 48] on button "IMPRESSORA" at bounding box center [284, 49] width 38 height 8
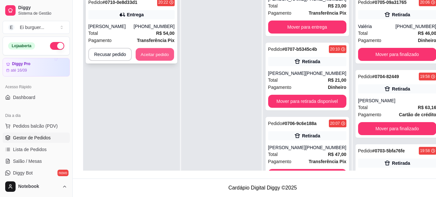
click at [147, 53] on button "Aceitar pedido" at bounding box center [155, 54] width 38 height 13
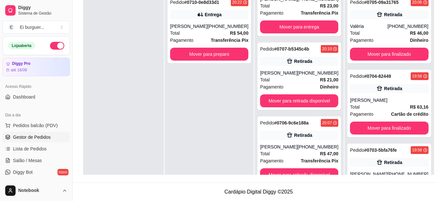
click at [223, 133] on div "Pedido # 0710-0e8d33d1 20:22 Entrega [PERSON_NAME] [PHONE_NUMBER] Total R$ 54,0…" at bounding box center [209, 92] width 89 height 201
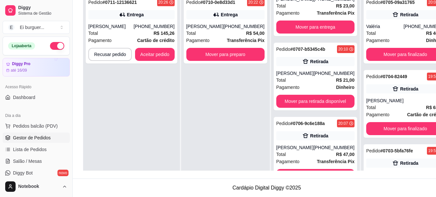
click at [211, 167] on div "Pedido # 0710-0e8d33d1 20:22 Entrega [PERSON_NAME] [PHONE_NUMBER] Total R$ 54,0…" at bounding box center [225, 90] width 89 height 197
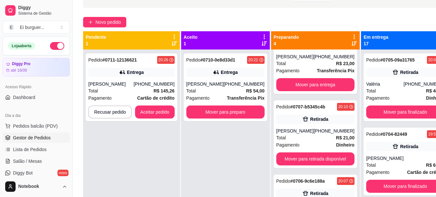
scroll to position [34, 0]
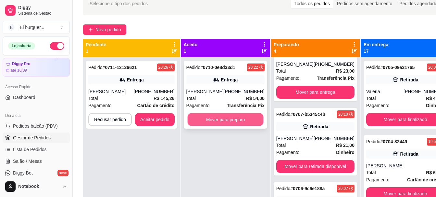
click at [216, 118] on button "Mover para preparo" at bounding box center [225, 119] width 76 height 13
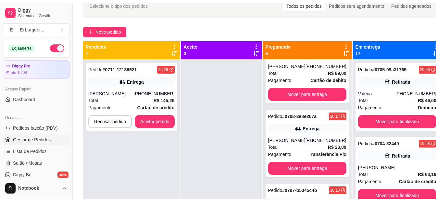
scroll to position [175, 0]
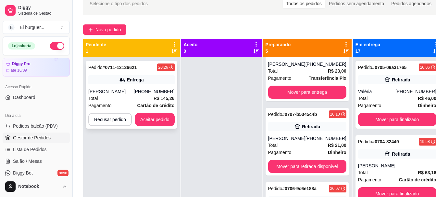
click at [140, 96] on div "Total R$ 145,26" at bounding box center [131, 98] width 86 height 7
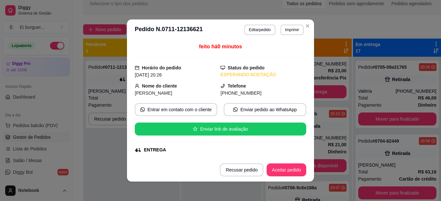
click at [281, 27] on button "Imprimir" at bounding box center [292, 30] width 23 height 10
click at [287, 53] on button "IMPRESSORA" at bounding box center [278, 53] width 47 height 10
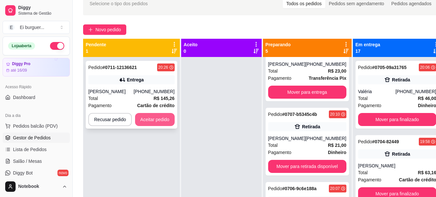
click at [157, 118] on button "Aceitar pedido" at bounding box center [155, 119] width 40 height 13
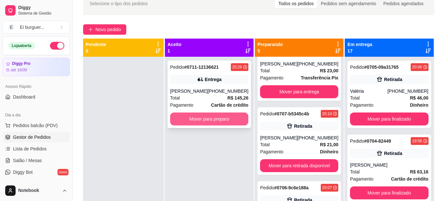
click at [193, 118] on button "Mover para preparo" at bounding box center [209, 119] width 78 height 13
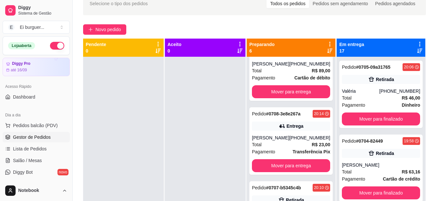
scroll to position [249, 0]
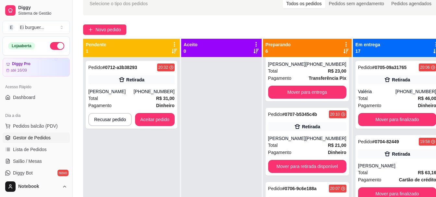
click at [135, 160] on div "Pedido # 0712-a3b38293 20:32 Retirada [PERSON_NAME] [PHONE_NUMBER] Total R$ 31,…" at bounding box center [131, 155] width 97 height 197
click at [143, 115] on button "Aceitar pedido" at bounding box center [155, 119] width 38 height 13
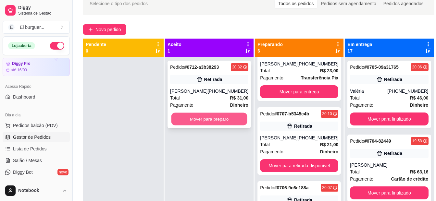
click at [216, 117] on button "Mover para preparo" at bounding box center [210, 119] width 76 height 13
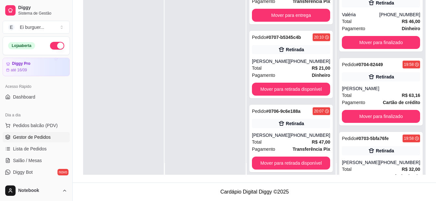
scroll to position [18, 0]
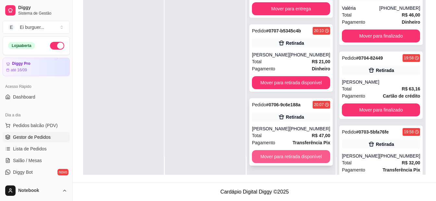
click at [291, 158] on button "Mover para retirada disponível" at bounding box center [291, 156] width 78 height 13
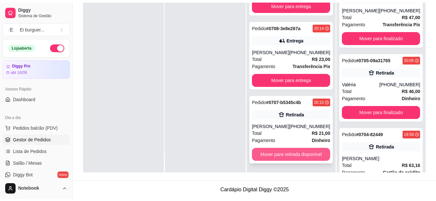
scroll to position [249, 0]
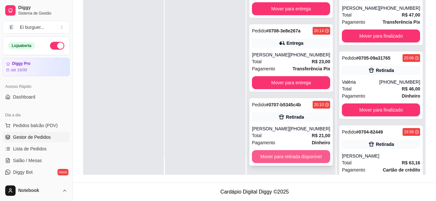
click at [291, 156] on button "Mover para retirada disponível" at bounding box center [291, 156] width 78 height 13
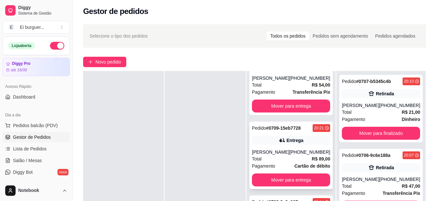
scroll to position [99, 0]
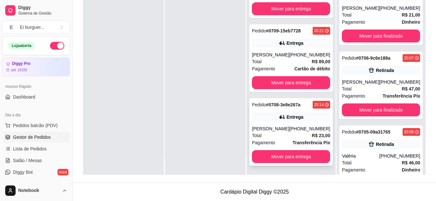
click at [297, 130] on div "[PHONE_NUMBER]" at bounding box center [309, 129] width 41 height 6
click at [127, 168] on div at bounding box center [123, 74] width 81 height 201
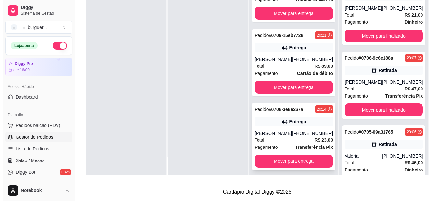
scroll to position [175, 0]
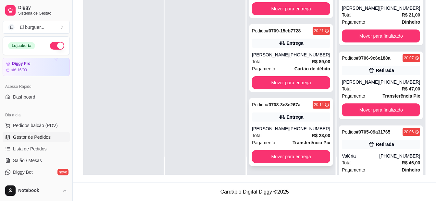
click at [296, 131] on div "[PHONE_NUMBER]" at bounding box center [309, 129] width 41 height 6
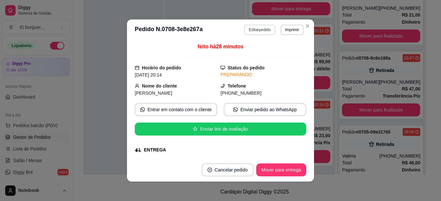
click at [257, 30] on button "Editar pedido" at bounding box center [259, 30] width 31 height 10
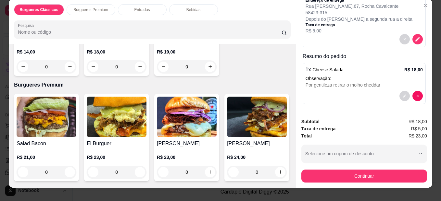
scroll to position [17, 0]
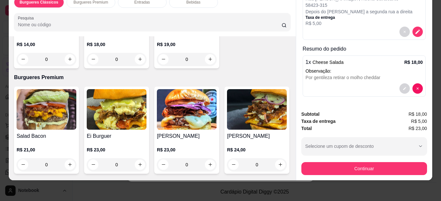
click at [206, 160] on div "0" at bounding box center [187, 165] width 60 height 13
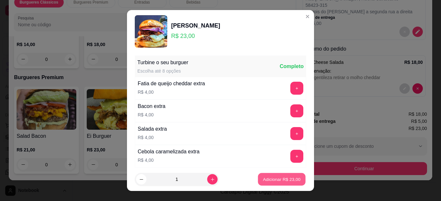
click at [283, 185] on button "Adicionar R$ 23,00" at bounding box center [282, 179] width 48 height 13
type input "1"
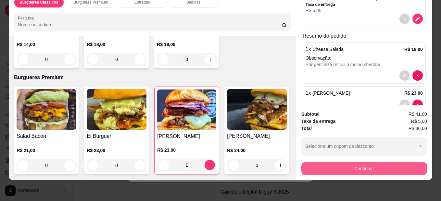
click at [347, 164] on button "Continuar" at bounding box center [364, 168] width 126 height 13
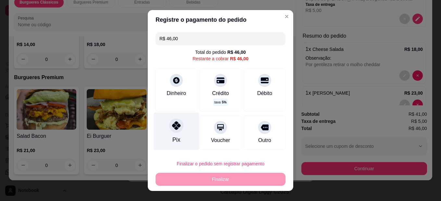
click at [171, 118] on div "Pix" at bounding box center [177, 132] width 46 height 38
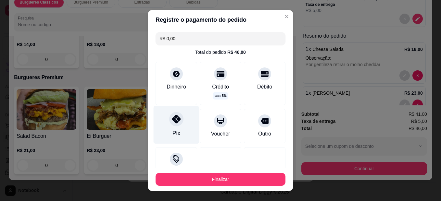
type input "R$ 0,00"
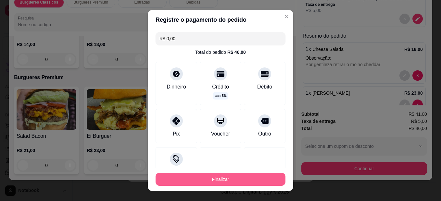
click at [198, 177] on button "Finalizar" at bounding box center [221, 179] width 130 height 13
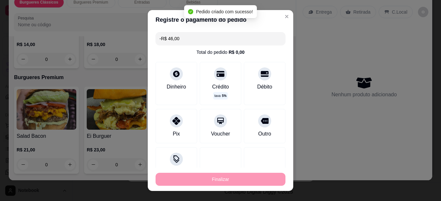
scroll to position [101, 0]
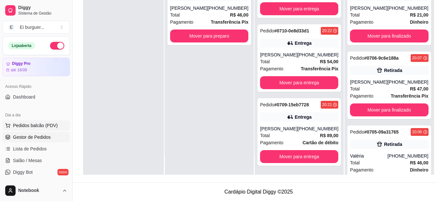
click at [47, 121] on button "Pedidos balcão (PDV)" at bounding box center [36, 126] width 67 height 10
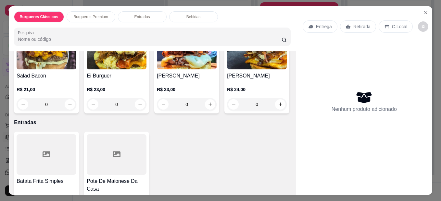
scroll to position [195, 0]
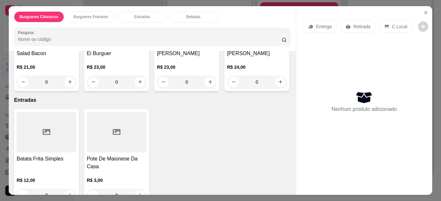
click at [137, 83] on div "0" at bounding box center [117, 82] width 60 height 13
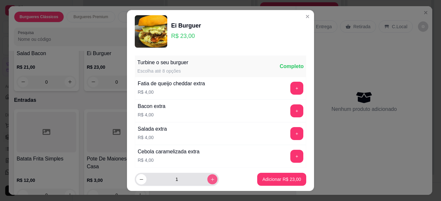
click at [207, 178] on button "increase-product-quantity" at bounding box center [212, 179] width 10 height 10
type input "2"
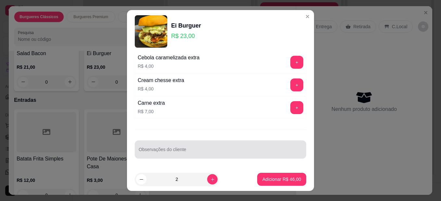
scroll to position [11, 0]
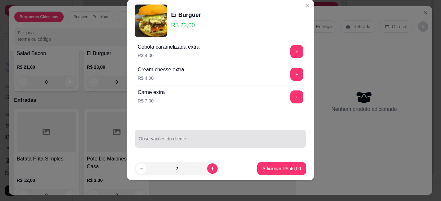
click at [206, 143] on input "Observações do cliente" at bounding box center [221, 141] width 164 height 6
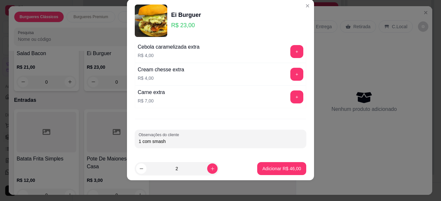
type input "1 com smash"
click at [257, 165] on div "Adicionar R$ 46,00" at bounding box center [281, 168] width 49 height 13
click at [276, 168] on p "Adicionar R$ 46,00" at bounding box center [282, 169] width 38 height 6
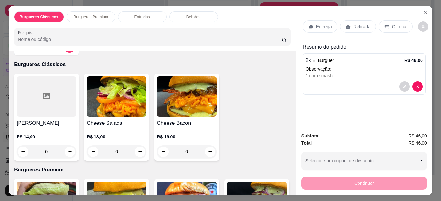
scroll to position [0, 0]
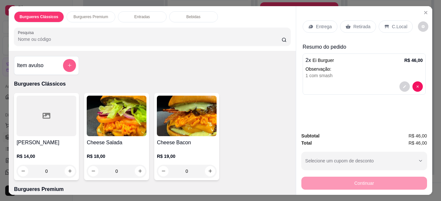
click at [68, 64] on icon "add-separate-item" at bounding box center [70, 66] width 4 height 4
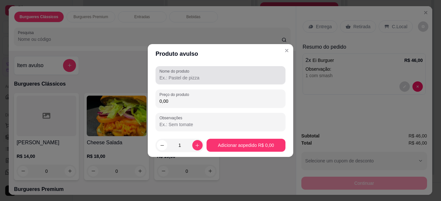
click at [218, 82] on div at bounding box center [221, 75] width 122 height 13
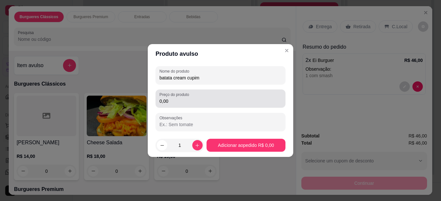
type input "batata cream cupim"
click at [214, 100] on input "0,00" at bounding box center [221, 101] width 122 height 6
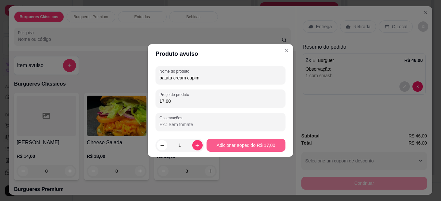
type input "17,00"
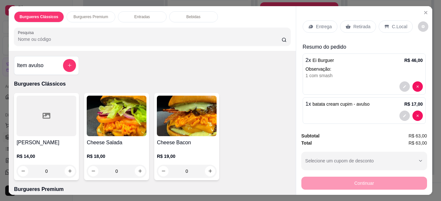
click at [350, 22] on div "Retirada" at bounding box center [358, 26] width 36 height 12
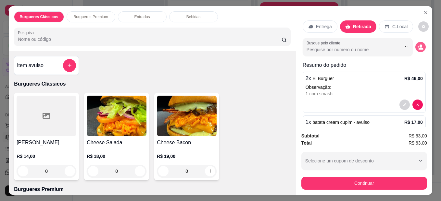
click at [418, 44] on icon "decrease-product-quantity" at bounding box center [421, 47] width 6 height 6
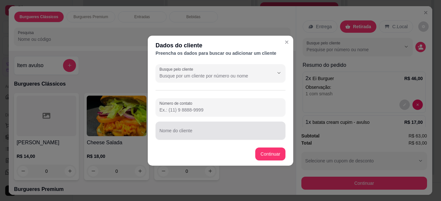
click at [219, 127] on div at bounding box center [221, 130] width 122 height 13
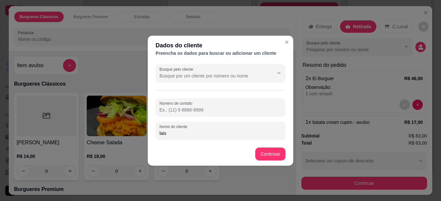
type input "lais"
click at [271, 161] on footer "Continuar" at bounding box center [221, 154] width 146 height 23
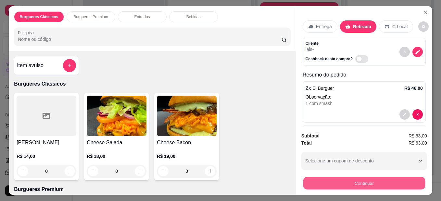
click at [341, 177] on button "Continuar" at bounding box center [364, 183] width 122 height 13
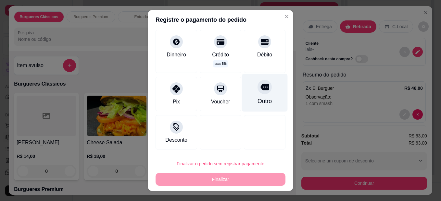
click at [258, 99] on div "Outro" at bounding box center [265, 101] width 14 height 8
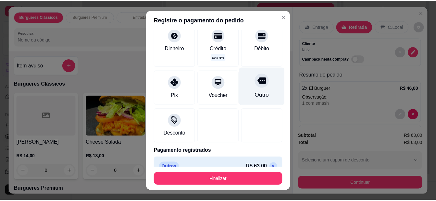
scroll to position [32, 0]
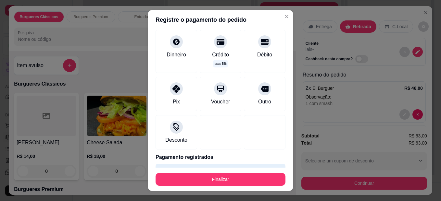
click at [251, 179] on button "Finalizar" at bounding box center [221, 179] width 130 height 13
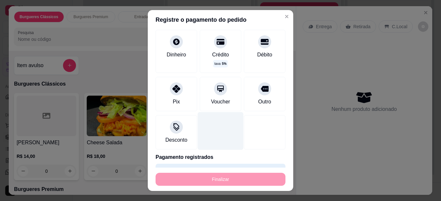
type input "-R$ 63,00"
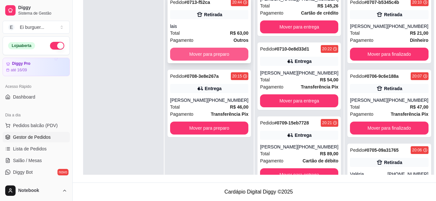
click at [194, 57] on button "Mover para preparo" at bounding box center [209, 54] width 78 height 13
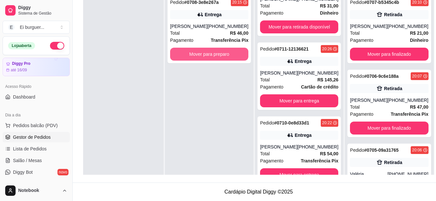
scroll to position [175, 0]
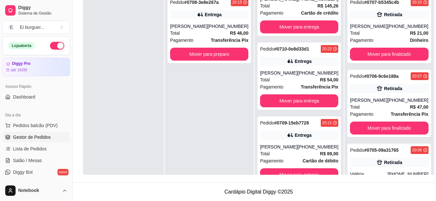
drag, startPoint x: 223, startPoint y: 165, endPoint x: 236, endPoint y: 151, distance: 19.1
click at [223, 165] on div "Pedido # 0708-3e8e267a 20:15 Entrega [PERSON_NAME] [PHONE_NUMBER] Total R$ 46,0…" at bounding box center [209, 92] width 89 height 201
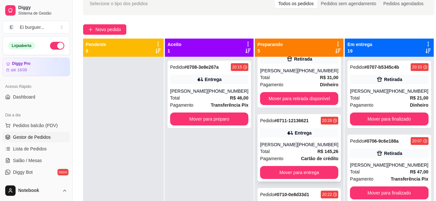
scroll to position [97, 0]
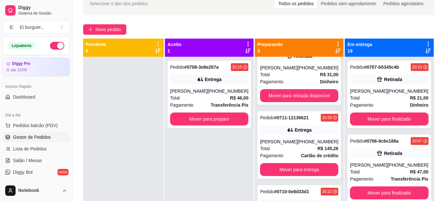
click at [102, 147] on div at bounding box center [123, 157] width 81 height 201
click at [214, 126] on div "Pedido # 0708-3e8e267a 20:15 Entrega [PERSON_NAME] [PHONE_NUMBER] Total R$ 46,0…" at bounding box center [209, 95] width 83 height 68
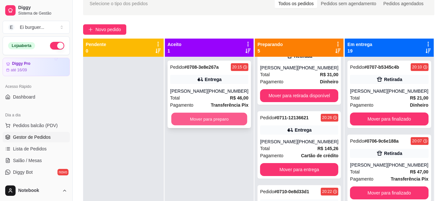
click at [208, 122] on button "Mover para preparo" at bounding box center [210, 119] width 76 height 13
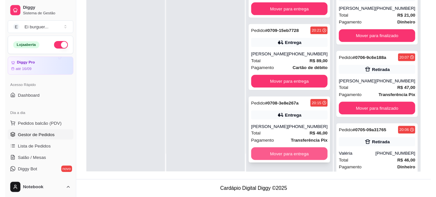
scroll to position [99, 0]
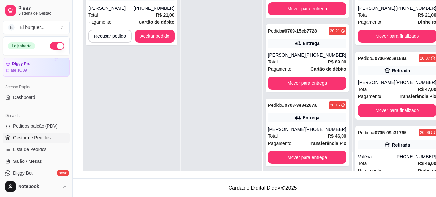
click at [188, 47] on div at bounding box center [221, 72] width 81 height 197
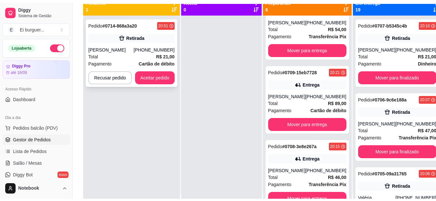
scroll to position [0, 0]
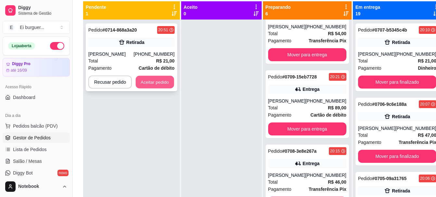
click at [153, 82] on button "Aceitar pedido" at bounding box center [155, 82] width 38 height 13
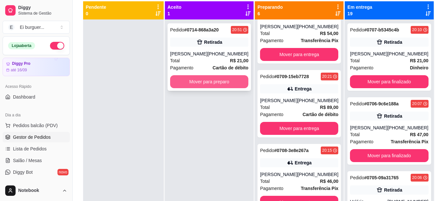
click at [206, 86] on button "Mover para preparo" at bounding box center [209, 81] width 78 height 13
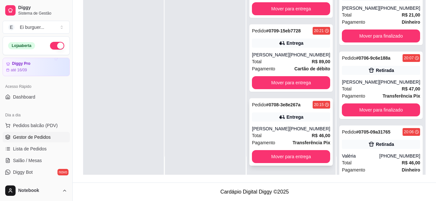
scroll to position [291, 0]
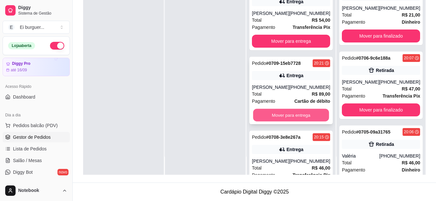
click at [283, 113] on button "Mover para entrega" at bounding box center [291, 115] width 76 height 13
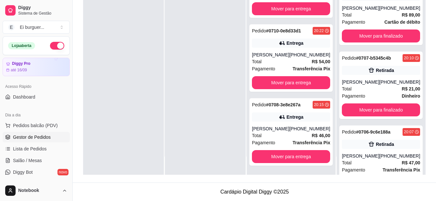
scroll to position [249, 0]
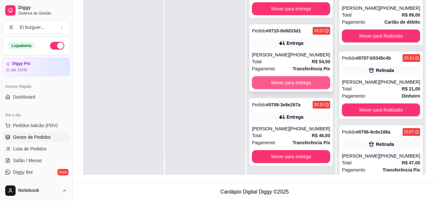
click at [288, 82] on button "Mover para entrega" at bounding box center [291, 82] width 78 height 13
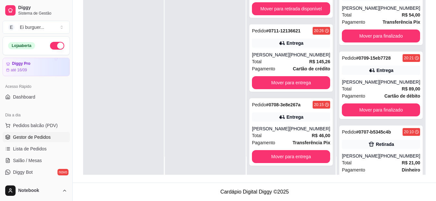
scroll to position [175, 0]
click at [212, 127] on div at bounding box center [205, 74] width 81 height 201
click at [172, 164] on div at bounding box center [205, 74] width 81 height 201
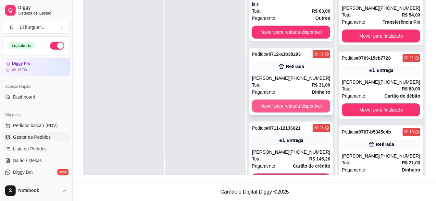
scroll to position [45, 0]
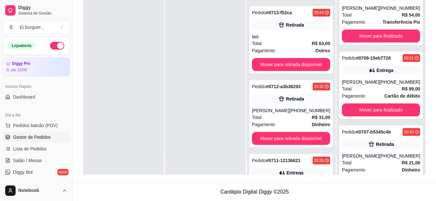
click at [199, 165] on div at bounding box center [205, 74] width 81 height 201
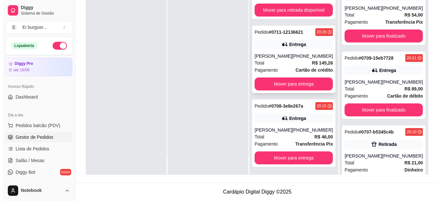
scroll to position [175, 0]
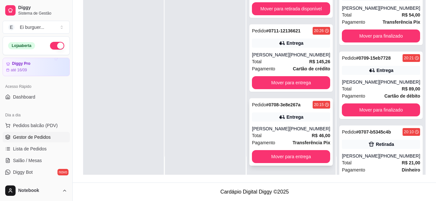
click at [294, 133] on div "Total R$ 46,00" at bounding box center [291, 135] width 78 height 7
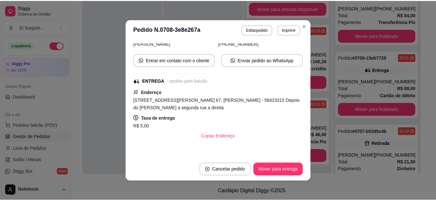
scroll to position [65, 0]
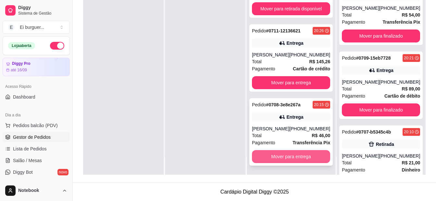
click at [316, 155] on button "Mover para entrega" at bounding box center [291, 156] width 78 height 13
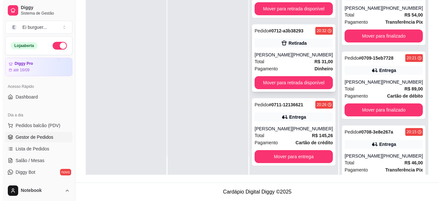
scroll to position [101, 0]
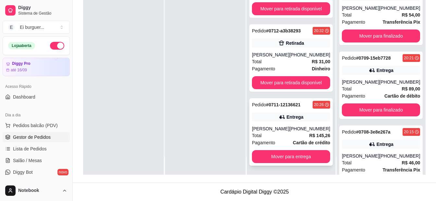
click at [289, 117] on div "Entrega" at bounding box center [295, 117] width 17 height 6
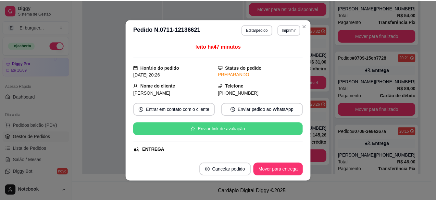
scroll to position [32, 0]
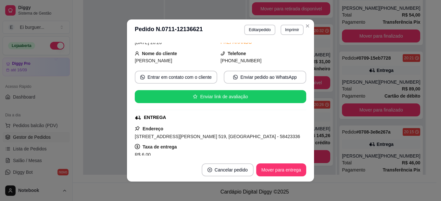
click at [310, 130] on div "feito há 47 minutos Horário do pedido [DATE] 20:26 Status do pedido PREPARANDO …" at bounding box center [220, 99] width 187 height 118
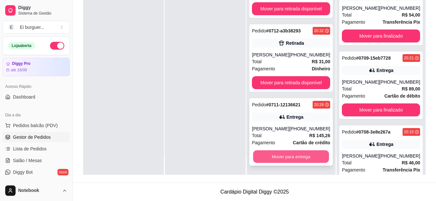
click at [318, 155] on button "Mover para entrega" at bounding box center [291, 157] width 76 height 13
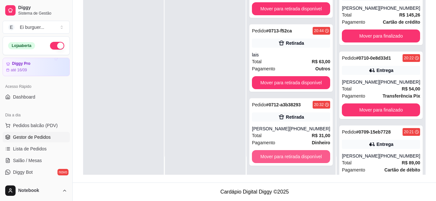
scroll to position [27, 0]
click at [318, 155] on button "Mover para retirada disponível" at bounding box center [291, 156] width 78 height 13
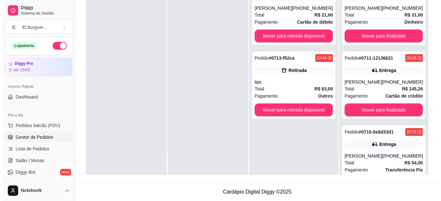
scroll to position [0, 0]
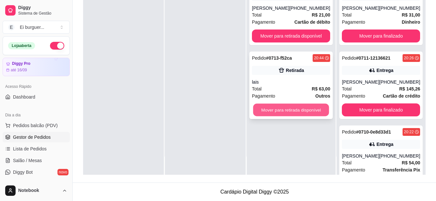
click at [300, 108] on button "Mover para retirada disponível" at bounding box center [291, 110] width 76 height 13
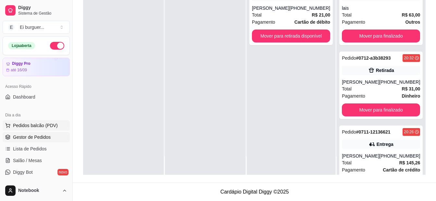
click at [34, 123] on span "Pedidos balcão (PDV)" at bounding box center [35, 125] width 45 height 6
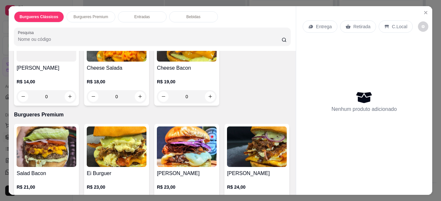
scroll to position [65, 0]
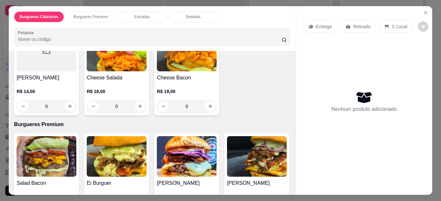
click at [136, 105] on div "0" at bounding box center [117, 106] width 60 height 13
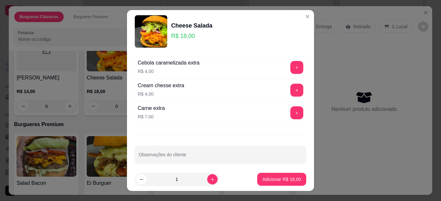
scroll to position [94, 0]
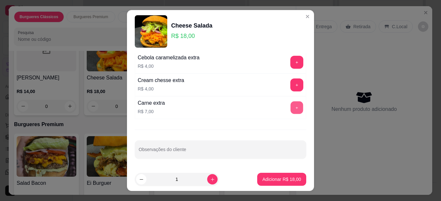
click at [291, 111] on button "+" at bounding box center [297, 108] width 13 height 13
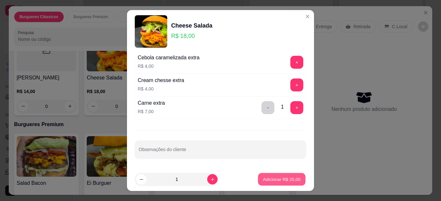
click at [282, 183] on button "Adicionar R$ 25,00" at bounding box center [282, 179] width 48 height 13
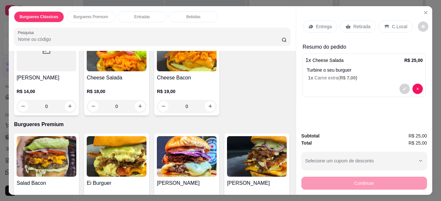
click at [361, 25] on p "Retirada" at bounding box center [361, 26] width 17 height 6
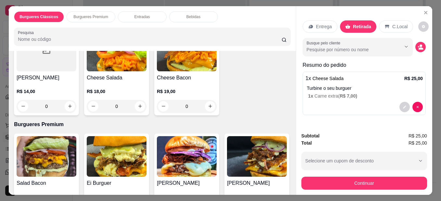
click at [424, 42] on div "Entrega Retirada C.Local Busque pelo cliente Resumo do pedido 1 x Cheese Salada…" at bounding box center [364, 66] width 136 height 121
click at [420, 45] on circle "decrease-product-quantity" at bounding box center [421, 46] width 3 height 3
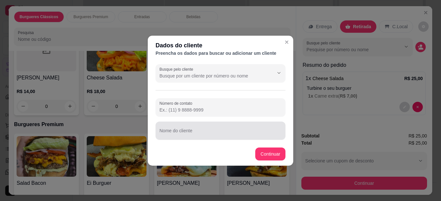
click at [252, 133] on input "Nome do cliente" at bounding box center [221, 133] width 122 height 6
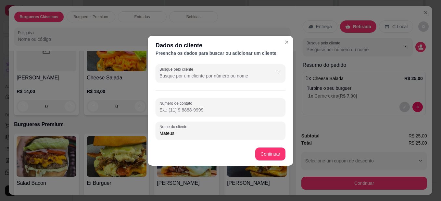
type input "Mateus"
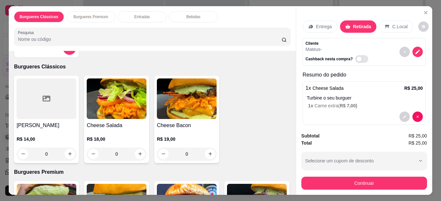
scroll to position [0, 0]
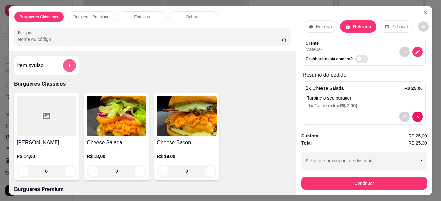
click at [67, 63] on icon "add-separate-item" at bounding box center [69, 65] width 5 height 5
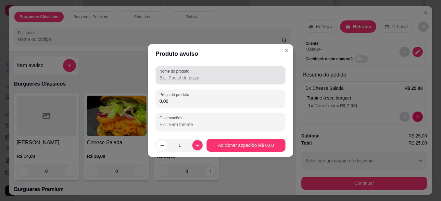
click at [179, 77] on input "Nome do produto" at bounding box center [221, 78] width 122 height 6
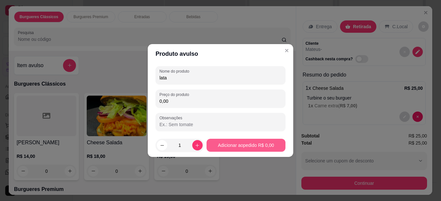
type input "lata"
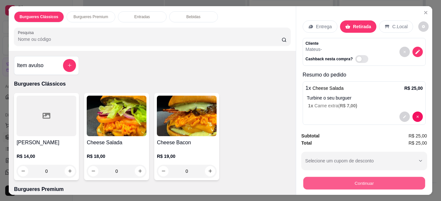
click at [324, 180] on button "Continuar" at bounding box center [364, 183] width 122 height 13
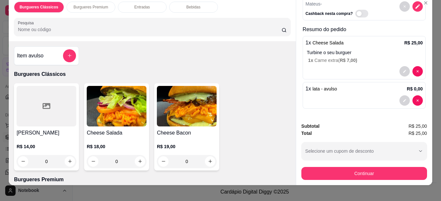
scroll to position [17, 0]
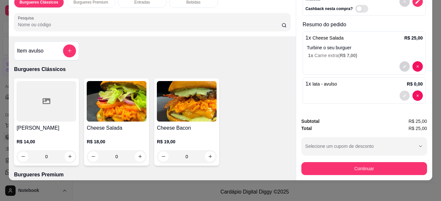
click at [400, 91] on button "decrease-product-quantity" at bounding box center [405, 96] width 10 height 10
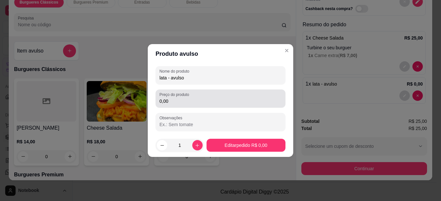
click at [206, 98] on div "0,00" at bounding box center [221, 98] width 122 height 13
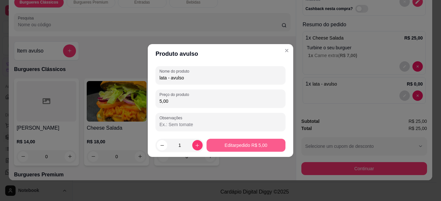
type input "5,00"
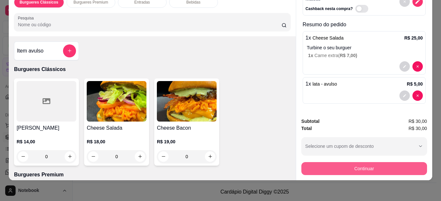
click at [324, 162] on button "Continuar" at bounding box center [364, 168] width 126 height 13
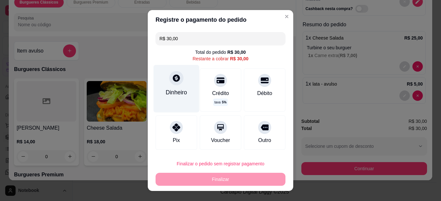
click at [172, 83] on icon at bounding box center [176, 78] width 8 height 8
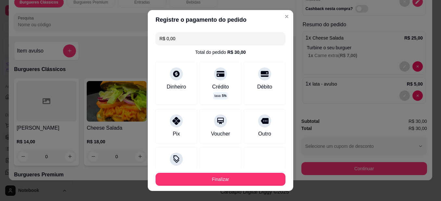
click at [258, 173] on footer "Finalizar" at bounding box center [221, 179] width 146 height 23
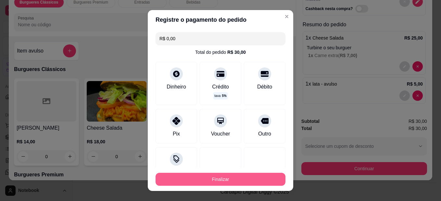
click at [256, 174] on button "Finalizar" at bounding box center [221, 179] width 130 height 13
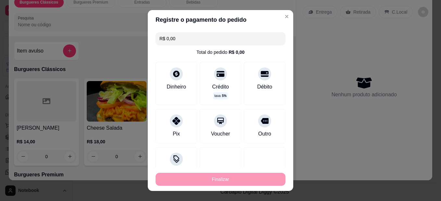
type input "-R$ 30,00"
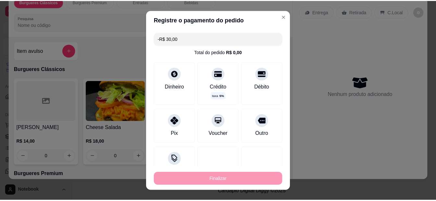
scroll to position [0, 0]
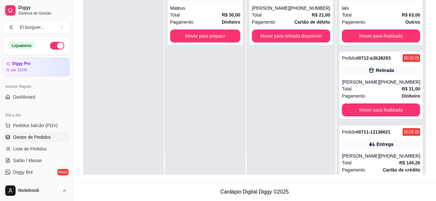
click at [234, 160] on div "Pedido # 0715-886f2 21:14 Retirada Mateus Total R$ 30,00 Pagamento Dinheiro Mov…" at bounding box center [205, 74] width 81 height 201
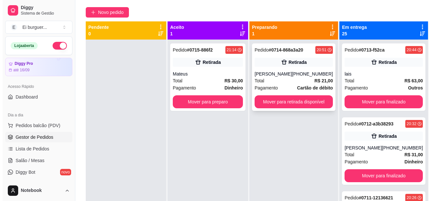
scroll to position [34, 0]
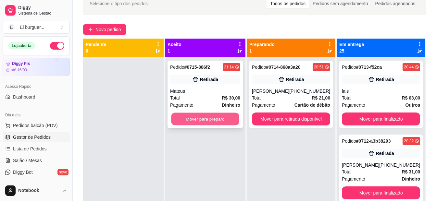
click at [229, 119] on button "Mover para preparo" at bounding box center [205, 119] width 68 height 13
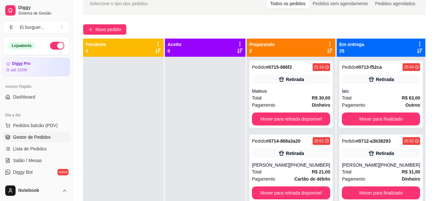
click at [185, 182] on div at bounding box center [205, 157] width 81 height 201
click at [36, 125] on span "Pedidos balcão (PDV)" at bounding box center [35, 125] width 45 height 6
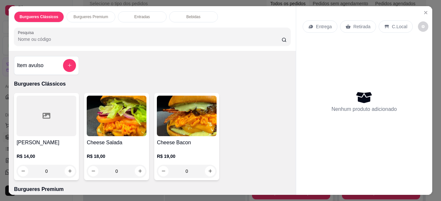
scroll to position [32, 0]
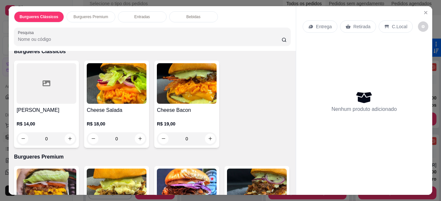
click at [235, 143] on div "[PERSON_NAME] R$ 14,00 0 Cheese Salada R$ 18,00 0 Cheese Bacon R$ 19,00 0" at bounding box center [152, 104] width 277 height 87
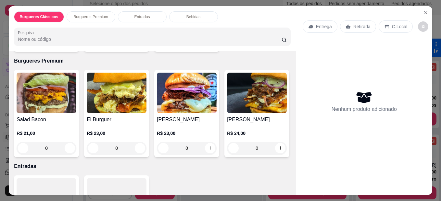
scroll to position [130, 0]
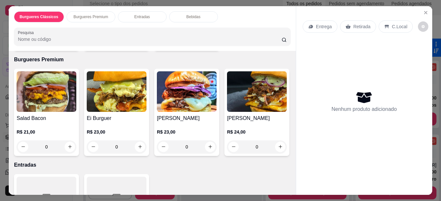
click at [208, 145] on div "0" at bounding box center [187, 147] width 60 height 13
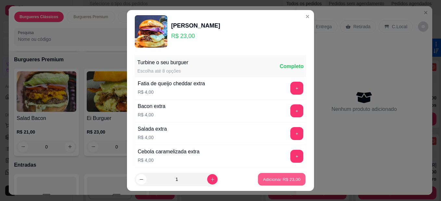
click at [281, 181] on p "Adicionar R$ 23,00" at bounding box center [282, 179] width 38 height 6
type input "1"
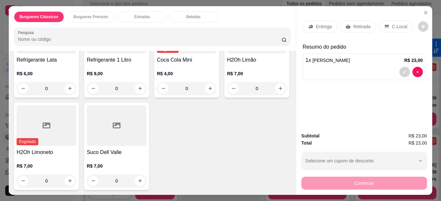
scroll to position [487, 0]
click at [135, 95] on div "0" at bounding box center [117, 88] width 60 height 13
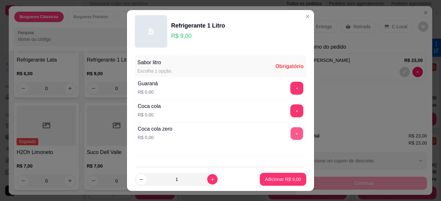
click at [291, 129] on button "+" at bounding box center [297, 134] width 13 height 13
click at [277, 186] on footer "1 Adicionar R$ 9,00" at bounding box center [220, 179] width 187 height 23
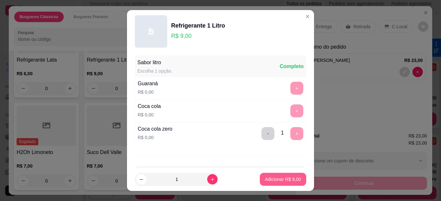
click at [279, 175] on button "Adicionar R$ 9,00" at bounding box center [283, 179] width 46 height 13
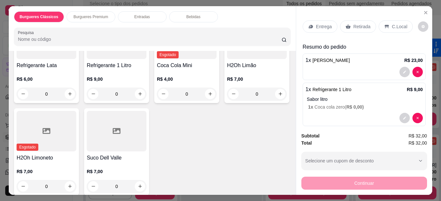
scroll to position [143, 0]
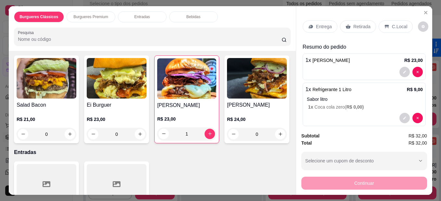
click at [358, 23] on p "Retirada" at bounding box center [361, 26] width 17 height 6
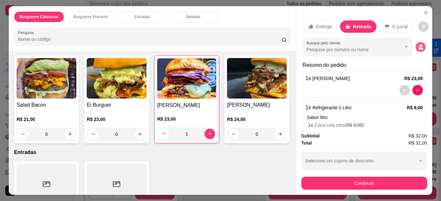
click at [419, 47] on icon "decrease-product-quantity" at bounding box center [421, 48] width 5 height 2
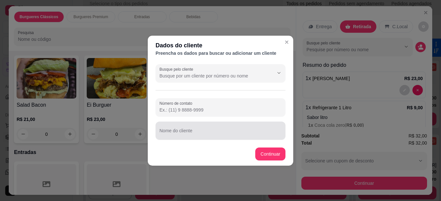
click at [222, 136] on input "Nome do cliente" at bounding box center [221, 133] width 122 height 6
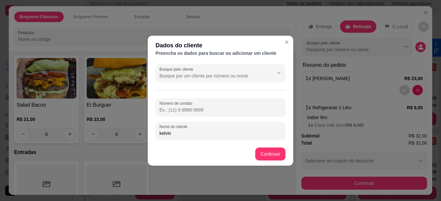
type input "kelvin"
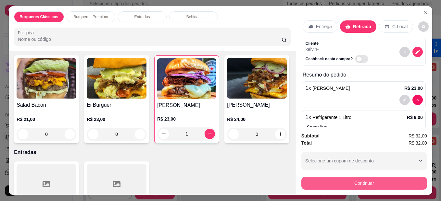
click at [339, 184] on button "Continuar" at bounding box center [364, 183] width 126 height 13
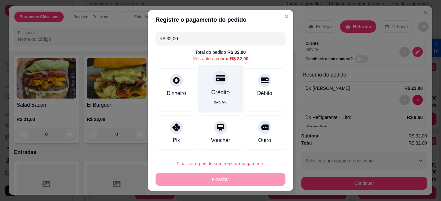
click at [218, 92] on div "Crédito" at bounding box center [220, 92] width 19 height 8
type input "R$ 0,00"
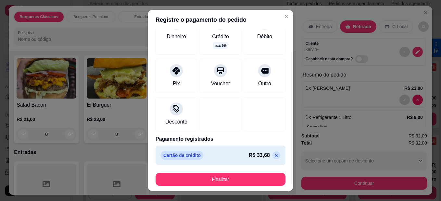
scroll to position [11, 0]
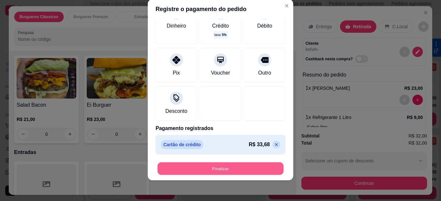
click at [243, 169] on button "Finalizar" at bounding box center [221, 169] width 126 height 13
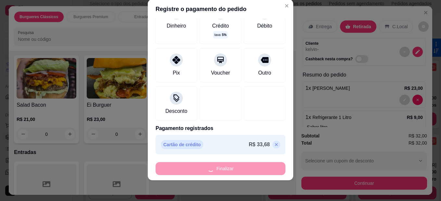
type input "0"
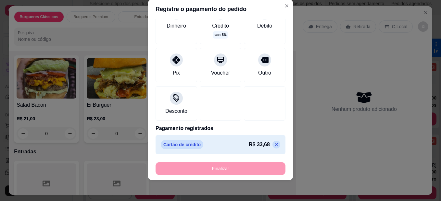
type input "-R$ 32,00"
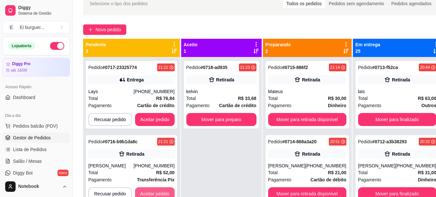
click at [162, 191] on button "Aceitar pedido" at bounding box center [155, 193] width 40 height 13
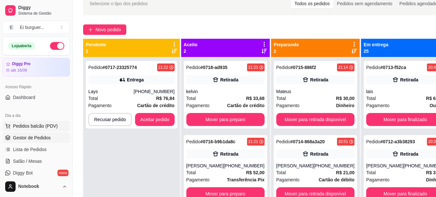
click at [22, 124] on span "Pedidos balcão (PDV)" at bounding box center [35, 125] width 45 height 6
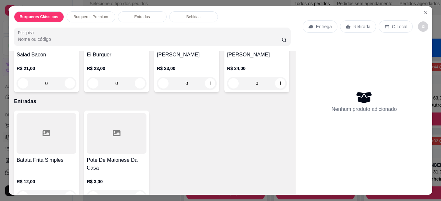
scroll to position [195, 0]
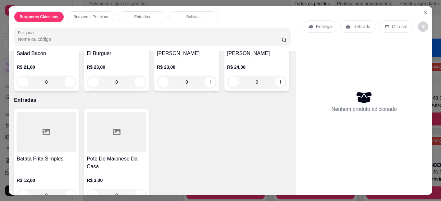
click at [227, 89] on div "0" at bounding box center [257, 82] width 60 height 13
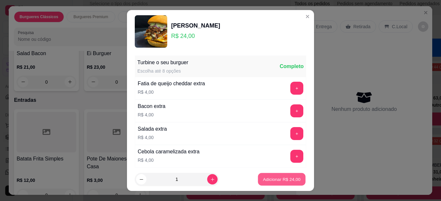
click at [275, 180] on p "Adicionar R$ 24,00" at bounding box center [282, 179] width 38 height 6
type input "1"
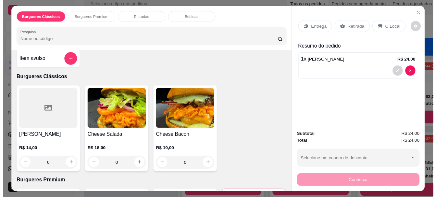
scroll to position [0, 0]
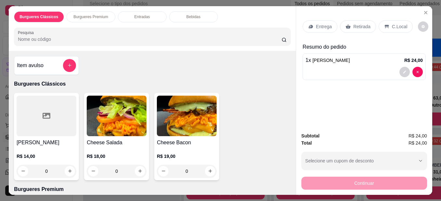
click at [355, 30] on div "Retirada" at bounding box center [358, 26] width 36 height 12
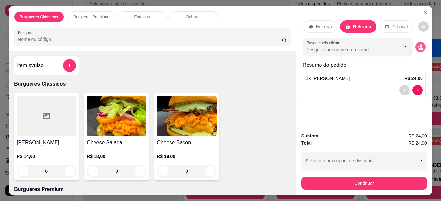
click at [420, 45] on circle "decrease-product-quantity" at bounding box center [421, 46] width 3 height 3
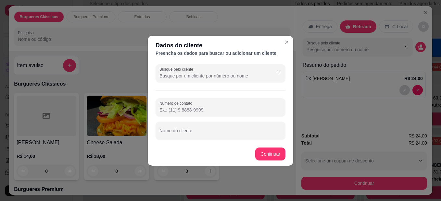
click at [247, 125] on div at bounding box center [221, 130] width 122 height 13
click at [198, 137] on div "Nome do cliente" at bounding box center [221, 131] width 130 height 18
type input "rebeca"
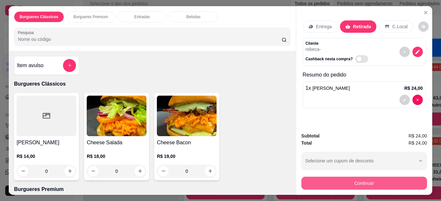
click at [338, 180] on button "Continuar" at bounding box center [364, 183] width 126 height 13
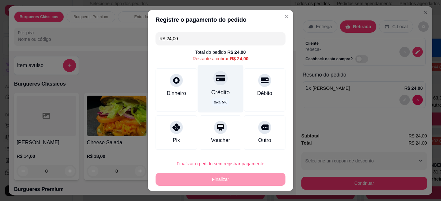
click at [217, 83] on icon at bounding box center [220, 78] width 8 height 8
type input "R$ 0,00"
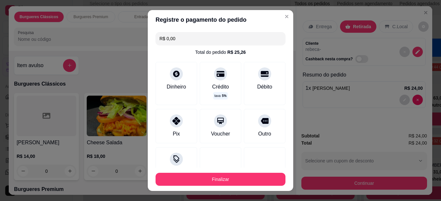
click at [231, 172] on footer "Finalizar" at bounding box center [221, 179] width 146 height 23
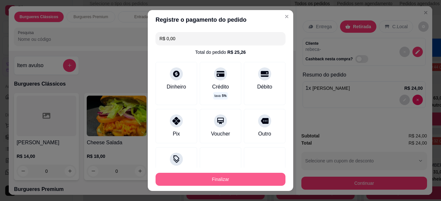
click at [231, 176] on button "Finalizar" at bounding box center [221, 179] width 130 height 13
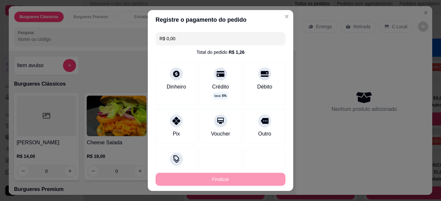
type input "0"
type input "-R$ 24,00"
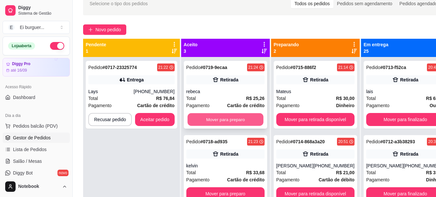
click at [218, 118] on button "Mover para preparo" at bounding box center [225, 119] width 76 height 13
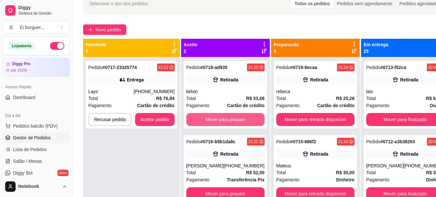
click at [218, 118] on button "Mover para preparo" at bounding box center [225, 119] width 78 height 13
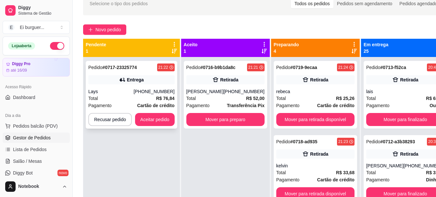
click at [134, 90] on div "Lays" at bounding box center [110, 91] width 45 height 6
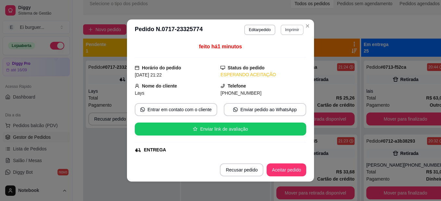
click at [291, 30] on button "Imprimir" at bounding box center [292, 30] width 23 height 10
click at [286, 49] on button "IMPRESSORA" at bounding box center [284, 49] width 38 height 8
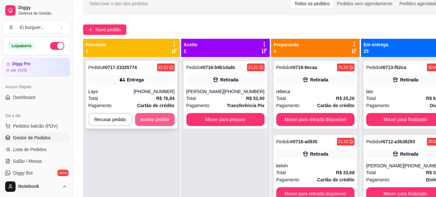
click at [141, 119] on button "Aceitar pedido" at bounding box center [155, 119] width 40 height 13
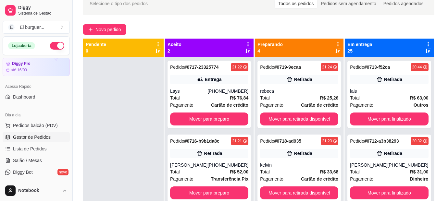
drag, startPoint x: 149, startPoint y: 171, endPoint x: 164, endPoint y: 181, distance: 18.2
click at [149, 171] on div at bounding box center [123, 157] width 81 height 201
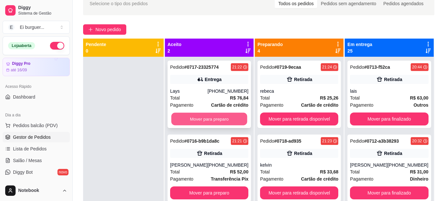
click at [210, 118] on button "Mover para preparo" at bounding box center [210, 119] width 76 height 13
click at [210, 118] on button "Mover para preparo" at bounding box center [209, 119] width 78 height 13
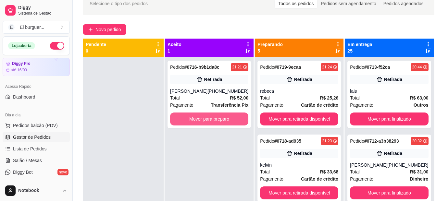
click at [210, 118] on button "Mover para preparo" at bounding box center [209, 119] width 78 height 13
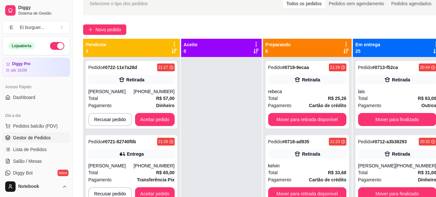
click at [201, 106] on div at bounding box center [221, 155] width 81 height 197
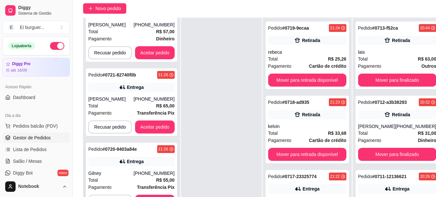
scroll to position [67, 0]
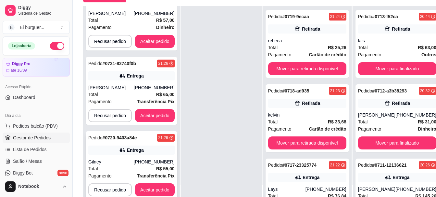
click at [138, 152] on div "Pedido # 0720-9403a84e 21:26 Entrega Gilney [PHONE_NUMBER] Total R$ 55,00 Pagam…" at bounding box center [132, 165] width 92 height 68
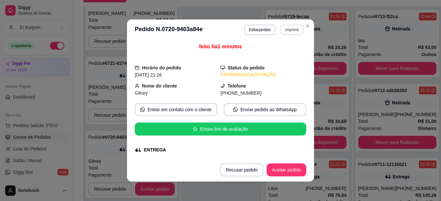
click at [285, 33] on button "Imprimir" at bounding box center [292, 30] width 23 height 10
click at [279, 51] on button "IMPRESSORA" at bounding box center [278, 52] width 47 height 10
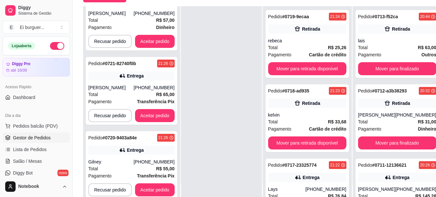
click at [191, 88] on div at bounding box center [221, 104] width 81 height 197
click at [128, 165] on div "Total R$ 55,00" at bounding box center [131, 168] width 86 height 7
click at [212, 87] on div at bounding box center [221, 104] width 81 height 197
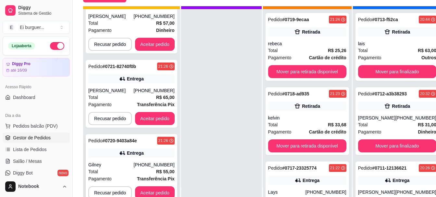
scroll to position [23, 0]
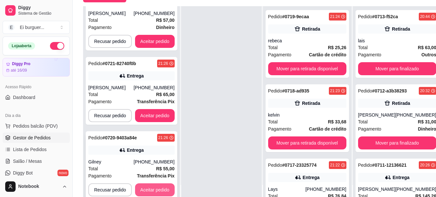
click at [150, 176] on div "Pedido # 0720-9403a84e 21:26 Entrega Gilney [PHONE_NUMBER] Total R$ 55,00 Pagam…" at bounding box center [132, 165] width 92 height 68
click at [157, 187] on button "Aceitar pedido" at bounding box center [155, 189] width 38 height 13
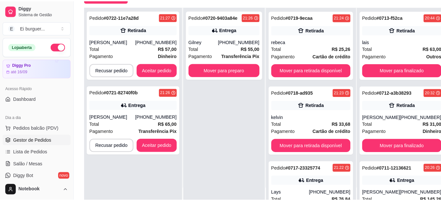
scroll to position [0, 0]
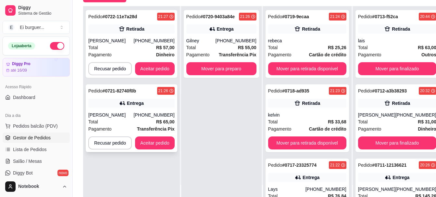
click at [132, 121] on div "Total R$ 65,00" at bounding box center [131, 121] width 86 height 7
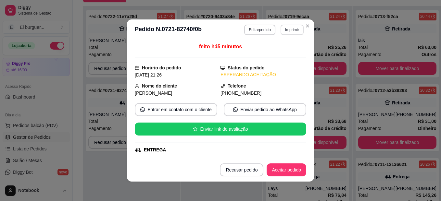
click at [284, 30] on button "Imprimir" at bounding box center [292, 30] width 23 height 10
click at [278, 54] on button "IMPRESSORA" at bounding box center [284, 49] width 38 height 8
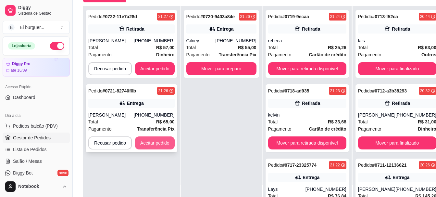
click at [154, 141] on button "Aceitar pedido" at bounding box center [155, 142] width 40 height 13
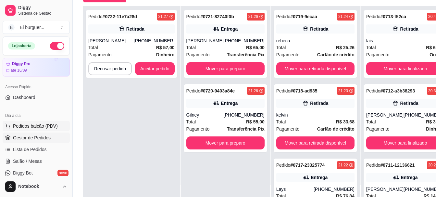
click at [24, 126] on span "Pedidos balcão (PDV)" at bounding box center [35, 125] width 45 height 6
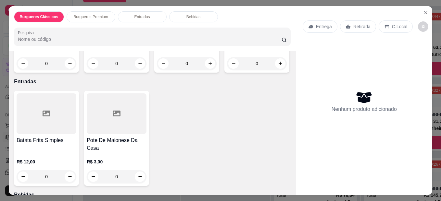
scroll to position [227, 0]
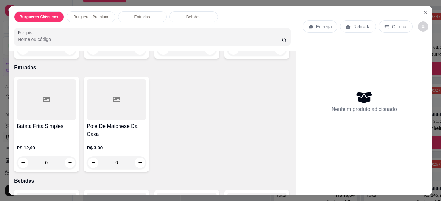
click at [227, 56] on div "0" at bounding box center [257, 49] width 60 height 13
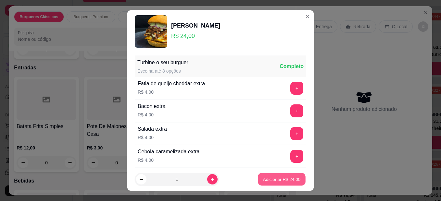
click at [272, 178] on p "Adicionar R$ 24,00" at bounding box center [282, 179] width 38 height 6
type input "1"
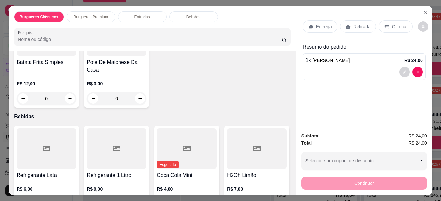
scroll to position [325, 0]
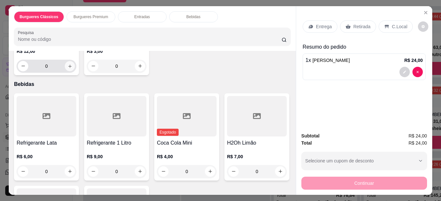
click at [68, 69] on icon "increase-product-quantity" at bounding box center [70, 66] width 5 height 5
type input "1"
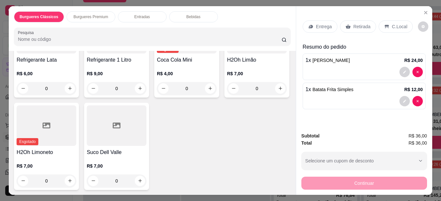
scroll to position [487, 0]
click at [68, 95] on div "0" at bounding box center [47, 88] width 60 height 13
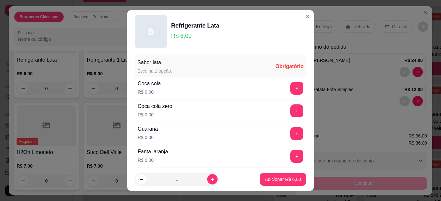
click at [275, 89] on div "Coca cola R$ 0,00 +" at bounding box center [221, 88] width 172 height 23
click at [291, 88] on button "+" at bounding box center [297, 88] width 13 height 13
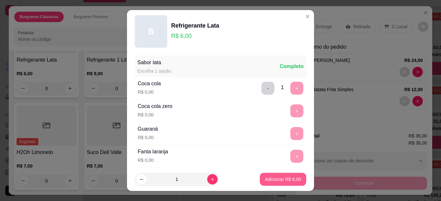
click at [270, 177] on p "Adicionar R$ 6,00" at bounding box center [283, 179] width 36 height 6
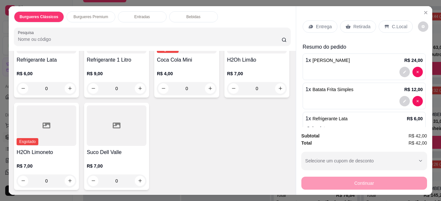
click at [68, 95] on div "0" at bounding box center [47, 88] width 60 height 13
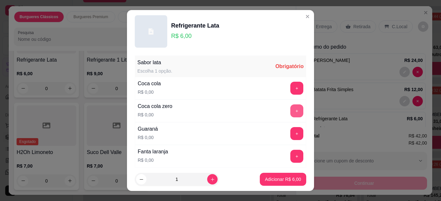
click at [290, 110] on button "+" at bounding box center [296, 111] width 13 height 13
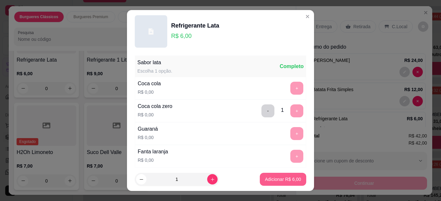
click at [267, 176] on p "Adicionar R$ 6,00" at bounding box center [283, 179] width 36 height 6
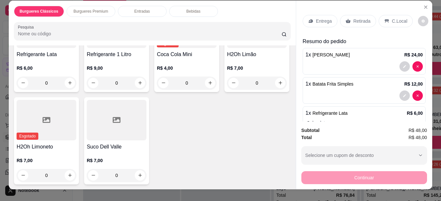
scroll to position [0, 0]
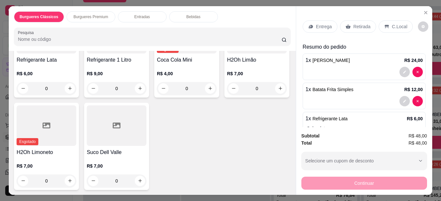
click at [360, 26] on p "Retirada" at bounding box center [361, 26] width 17 height 6
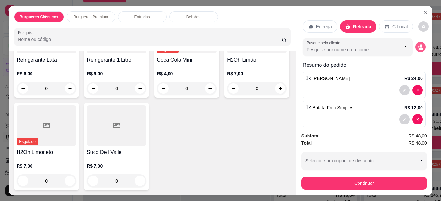
click at [418, 44] on icon "decrease-product-quantity" at bounding box center [421, 47] width 6 height 6
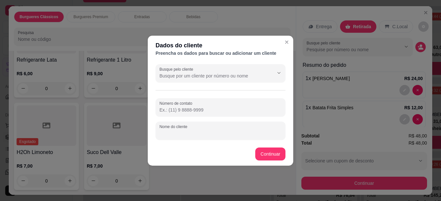
click at [224, 132] on input "Nome do cliente" at bounding box center [221, 133] width 122 height 6
type input "rebeca"
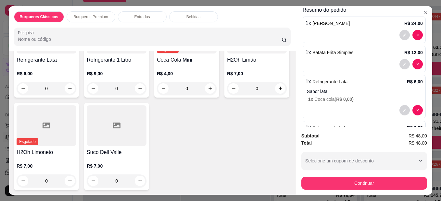
scroll to position [97, 0]
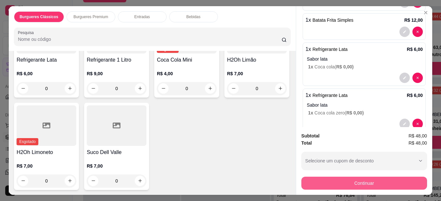
click at [374, 181] on button "Continuar" at bounding box center [364, 183] width 126 height 13
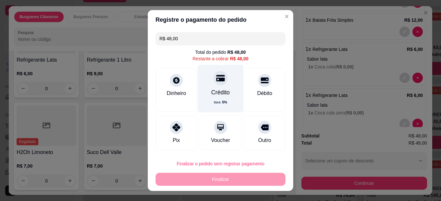
click at [216, 81] on icon at bounding box center [220, 78] width 8 height 6
type input "R$ 0,00"
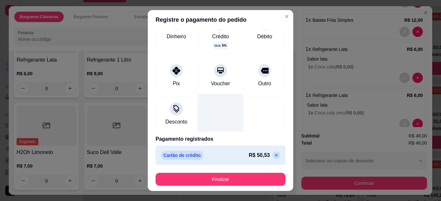
scroll to position [0, 0]
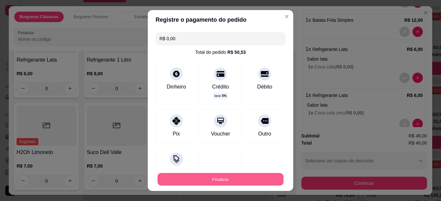
click at [227, 181] on button "Finalizar" at bounding box center [221, 179] width 126 height 13
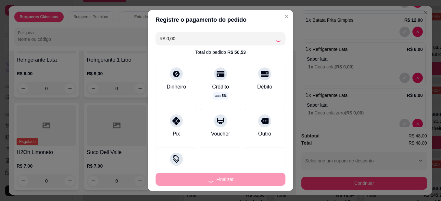
type input "0"
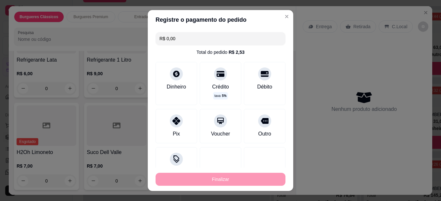
type input "-R$ 48,00"
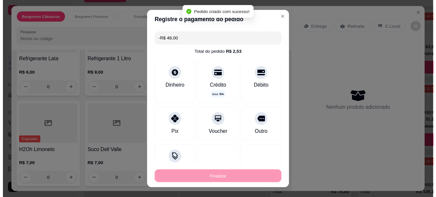
scroll to position [487, 0]
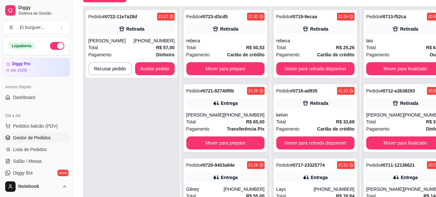
click at [129, 174] on div "Pedido # 0722-11e7a28d 21:27 Retirada [PERSON_NAME] [PHONE_NUMBER] Total R$ 57,…" at bounding box center [131, 104] width 97 height 197
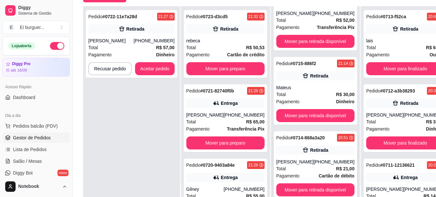
scroll to position [104, 0]
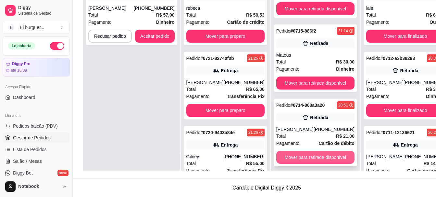
click at [306, 150] on button "Mover para retirada disponível" at bounding box center [315, 156] width 78 height 13
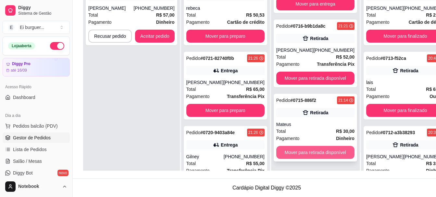
scroll to position [175, 0]
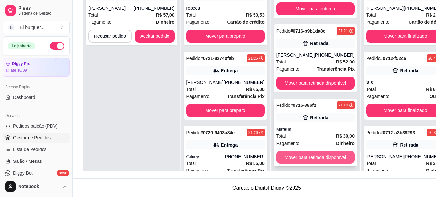
click at [309, 150] on button "Mover para retirada disponível" at bounding box center [315, 156] width 78 height 13
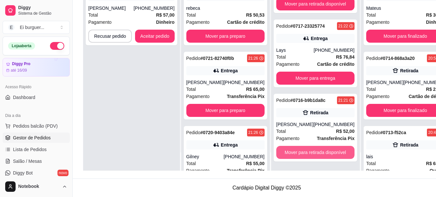
scroll to position [101, 0]
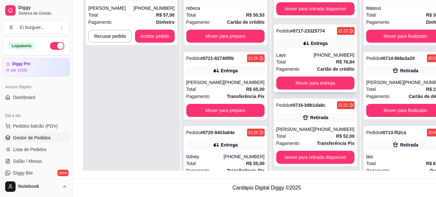
click at [307, 52] on div "Lays" at bounding box center [294, 55] width 37 height 6
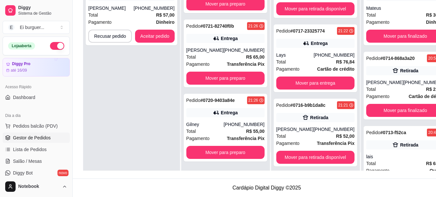
scroll to position [104, 0]
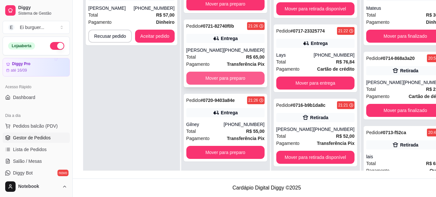
click at [213, 71] on button "Mover para preparo" at bounding box center [225, 77] width 78 height 13
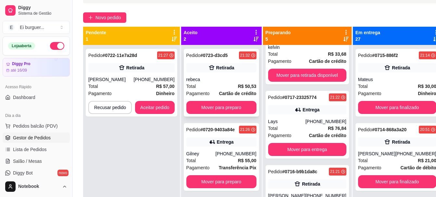
scroll to position [39, 0]
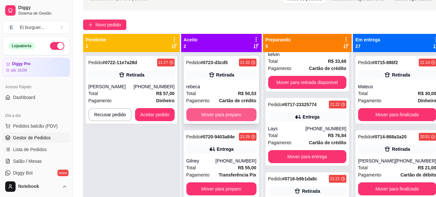
click at [220, 119] on button "Mover para preparo" at bounding box center [221, 114] width 70 height 13
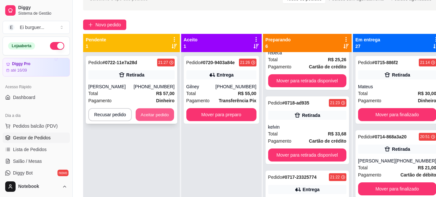
click at [159, 119] on button "Aceitar pedido" at bounding box center [155, 114] width 38 height 13
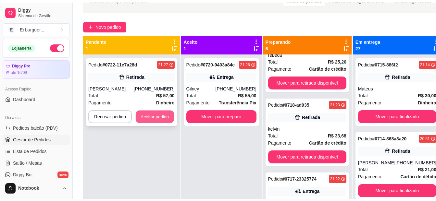
scroll to position [256, 0]
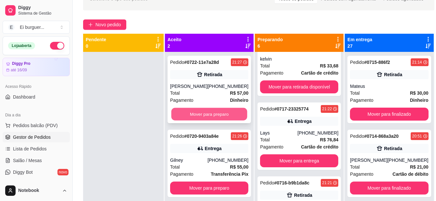
click at [227, 112] on button "Mover para preparo" at bounding box center [210, 114] width 76 height 13
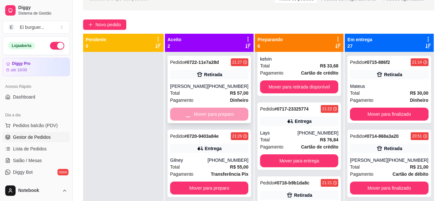
scroll to position [330, 0]
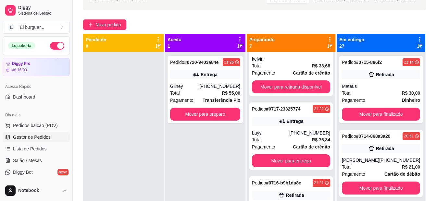
drag, startPoint x: 222, startPoint y: 186, endPoint x: 237, endPoint y: 201, distance: 20.9
click at [223, 186] on div "Pedido # 0720-9403a84e 21:26 Entrega Gilney [PHONE_NUMBER] Total R$ 55,00 Pagam…" at bounding box center [205, 152] width 81 height 201
drag, startPoint x: 121, startPoint y: 77, endPoint x: 116, endPoint y: 69, distance: 10.0
click at [119, 73] on div at bounding box center [123, 152] width 81 height 201
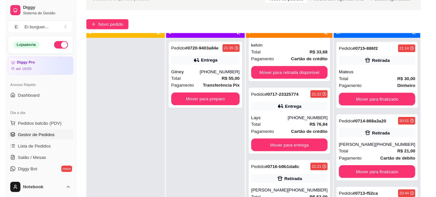
scroll to position [18, 0]
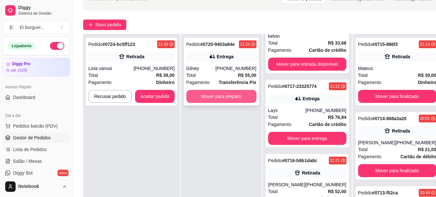
click at [205, 91] on button "Mover para preparo" at bounding box center [221, 96] width 70 height 13
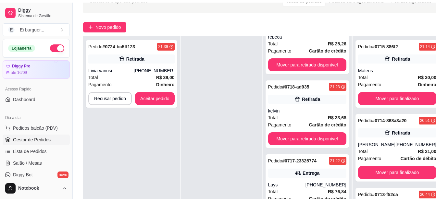
scroll to position [404, 0]
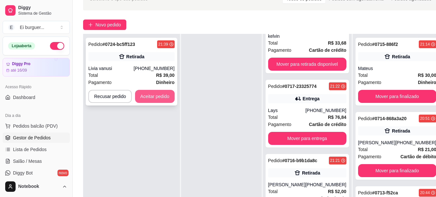
click at [167, 95] on button "Aceitar pedido" at bounding box center [155, 96] width 40 height 13
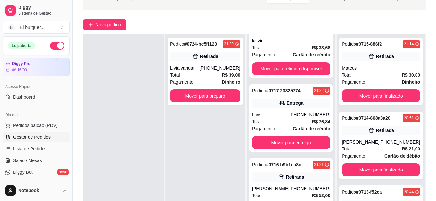
drag, startPoint x: 195, startPoint y: 132, endPoint x: 155, endPoint y: 115, distance: 43.5
click at [195, 132] on div "Pedido # 0724-bc5ff123 21:39 Retirada Livia vanusi [PHONE_NUMBER] Total R$ 39,0…" at bounding box center [205, 134] width 81 height 201
click at [57, 39] on div "Loja aberta" at bounding box center [36, 46] width 67 height 18
click at [56, 42] on div "Loja aberta" at bounding box center [36, 46] width 67 height 18
click at [56, 44] on button "button" at bounding box center [57, 46] width 14 height 8
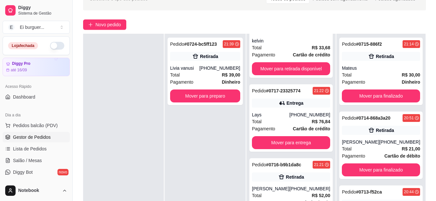
click at [196, 161] on div "Pedido # 0724-bc5ff123 21:39 Retirada Livia vanusi [PHONE_NUMBER] Total R$ 39,0…" at bounding box center [205, 134] width 81 height 201
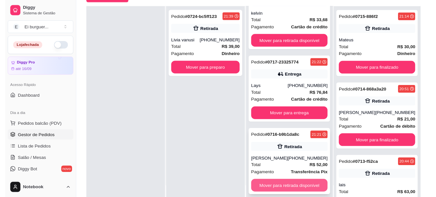
scroll to position [99, 0]
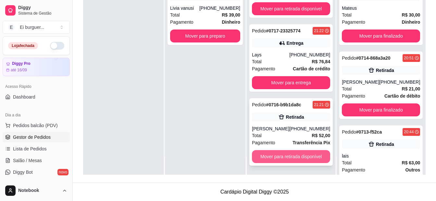
click at [296, 155] on button "Mover para retirada disponível" at bounding box center [291, 156] width 78 height 13
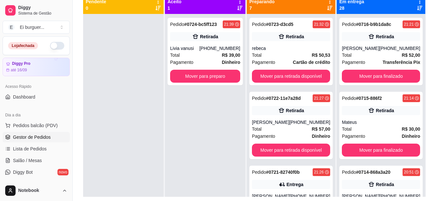
scroll to position [67, 0]
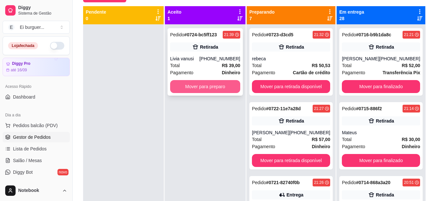
click at [206, 90] on button "Mover para preparo" at bounding box center [205, 86] width 70 height 13
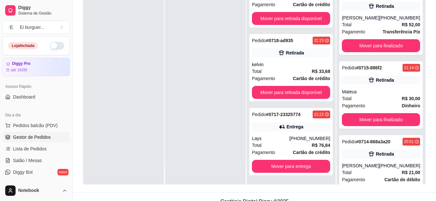
scroll to position [99, 0]
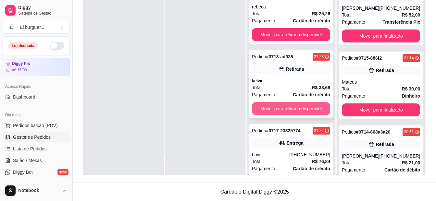
click at [295, 112] on button "Mover para retirada disponível" at bounding box center [291, 108] width 78 height 13
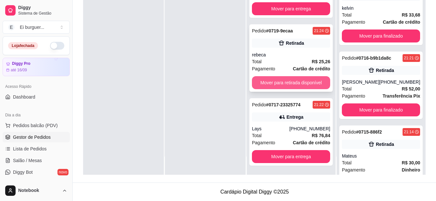
click at [301, 81] on button "Mover para retirada disponível" at bounding box center [291, 82] width 78 height 13
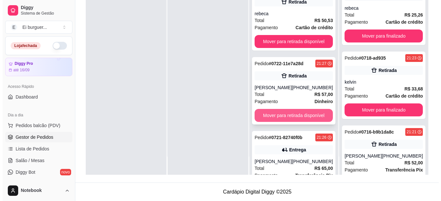
scroll to position [61, 0]
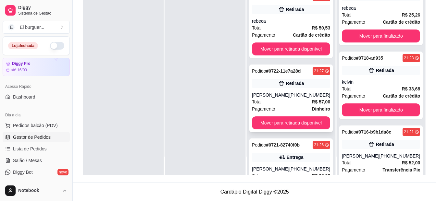
click at [300, 100] on div "Total R$ 57,00" at bounding box center [291, 101] width 78 height 7
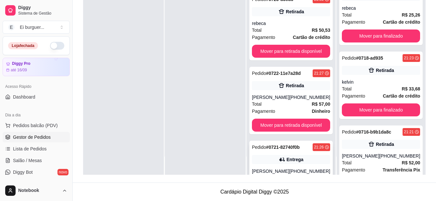
scroll to position [94, 0]
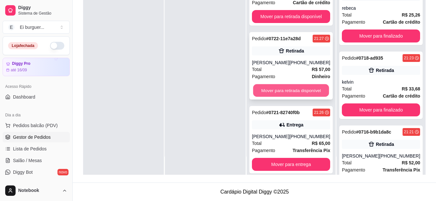
click at [290, 90] on button "Mover para retirada disponível" at bounding box center [291, 90] width 76 height 13
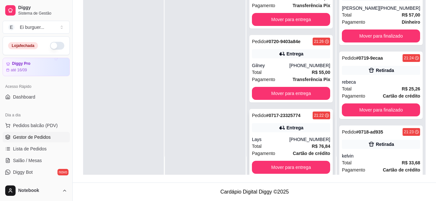
scroll to position [182, 0]
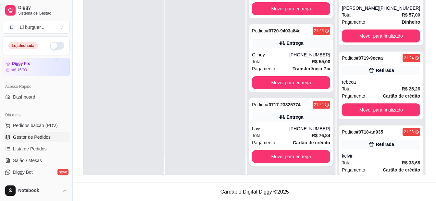
drag, startPoint x: 205, startPoint y: 52, endPoint x: 221, endPoint y: 62, distance: 18.6
click at [206, 53] on div at bounding box center [205, 74] width 81 height 201
click at [281, 131] on div "Lays" at bounding box center [270, 129] width 37 height 6
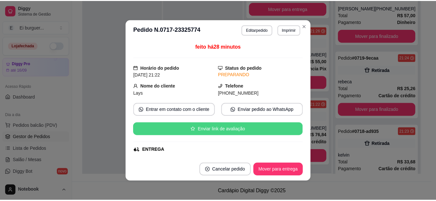
scroll to position [65, 0]
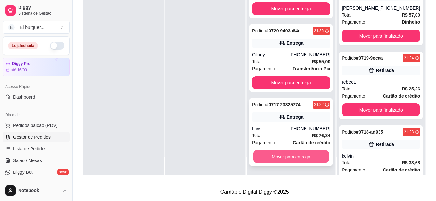
click at [319, 157] on button "Mover para entrega" at bounding box center [291, 157] width 76 height 13
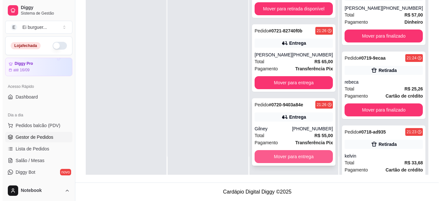
scroll to position [108, 0]
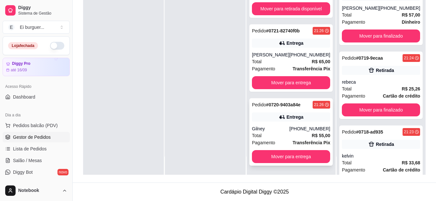
click at [291, 114] on div "Entrega" at bounding box center [295, 117] width 17 height 6
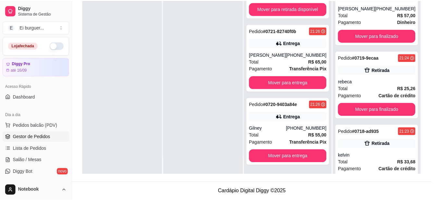
scroll to position [97, 0]
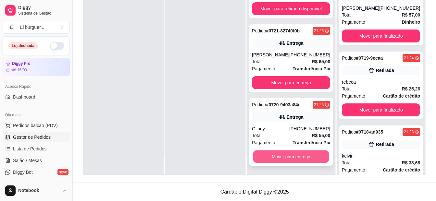
click at [311, 160] on button "Mover para entrega" at bounding box center [291, 157] width 76 height 13
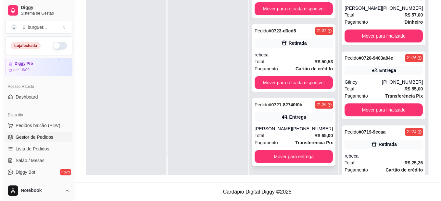
scroll to position [1, 0]
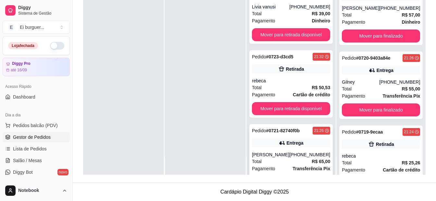
click at [294, 151] on div "Pedido # 0721-82740f0b 21:26 Entrega [PERSON_NAME] [PHONE_NUMBER] Total R$ 65,0…" at bounding box center [290, 158] width 83 height 68
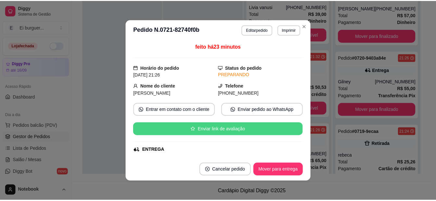
scroll to position [65, 0]
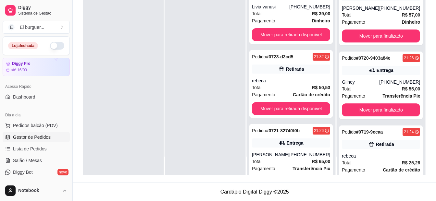
click at [173, 170] on div at bounding box center [205, 74] width 81 height 201
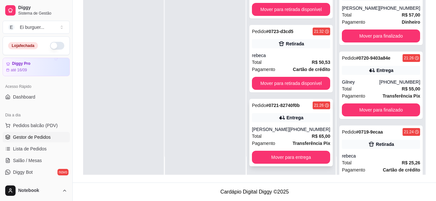
scroll to position [34, 0]
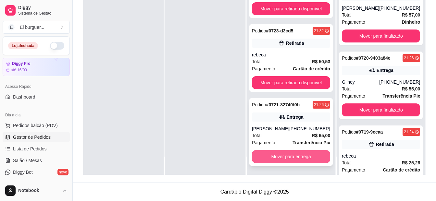
click at [287, 156] on button "Mover para entrega" at bounding box center [291, 156] width 78 height 13
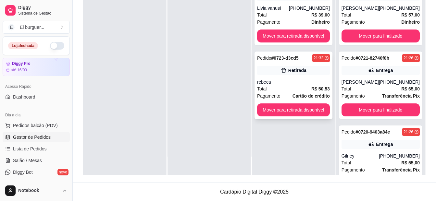
scroll to position [0, 0]
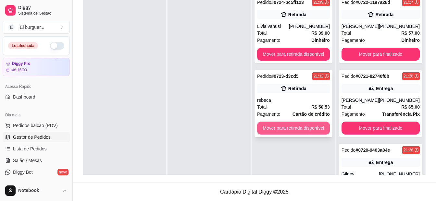
click at [288, 133] on button "Mover para retirada disponível" at bounding box center [293, 128] width 73 height 13
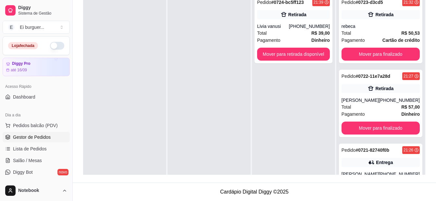
click at [203, 165] on div at bounding box center [209, 92] width 83 height 201
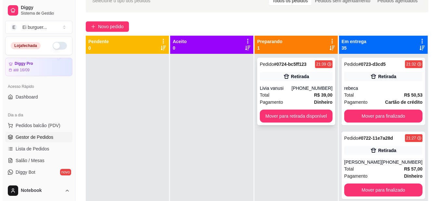
scroll to position [2, 0]
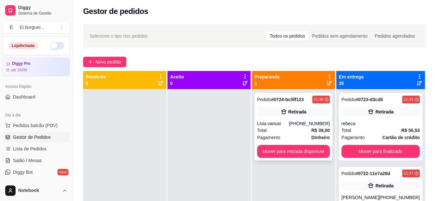
click at [312, 131] on div "Total R$ 39,00" at bounding box center [293, 130] width 73 height 7
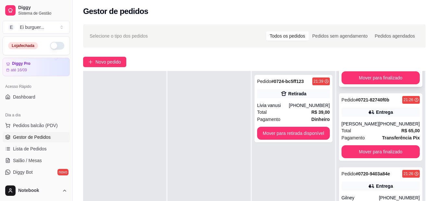
scroll to position [130, 0]
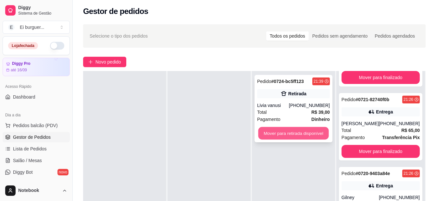
click at [295, 138] on button "Mover para retirada disponível" at bounding box center [293, 133] width 70 height 13
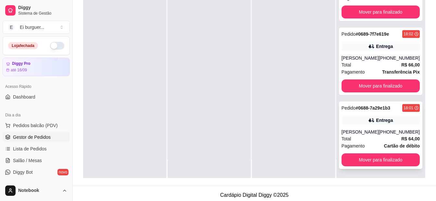
scroll to position [99, 0]
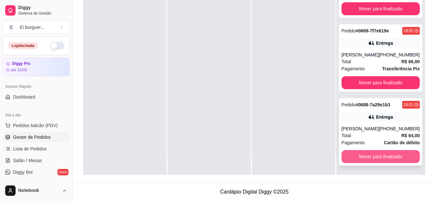
click at [377, 158] on button "Mover para finalizado" at bounding box center [381, 156] width 78 height 13
click at [377, 158] on button "Mover para finalizado" at bounding box center [381, 157] width 76 height 13
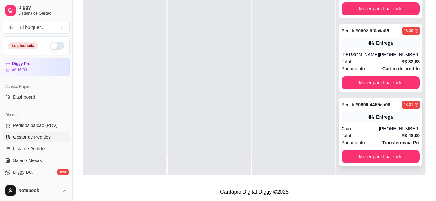
click at [365, 130] on div "Caio" at bounding box center [360, 129] width 37 height 6
click at [392, 155] on button "Mover para finalizado" at bounding box center [381, 156] width 78 height 13
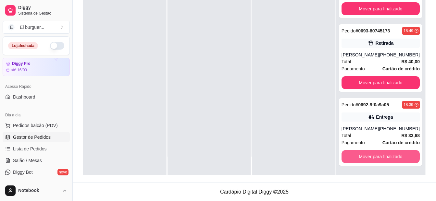
scroll to position [2275, 0]
click at [392, 155] on button "Mover para finalizado" at bounding box center [381, 156] width 78 height 13
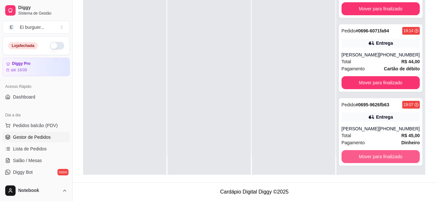
scroll to position [2047, 0]
click at [392, 155] on button "Mover para finalizado" at bounding box center [381, 156] width 78 height 13
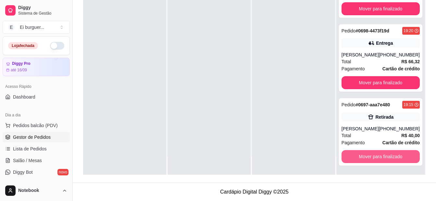
click at [392, 155] on button "Mover para finalizado" at bounding box center [381, 156] width 78 height 13
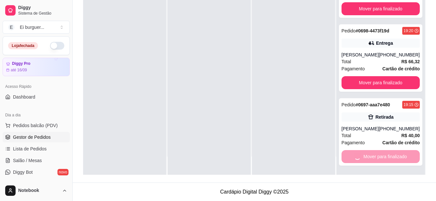
scroll to position [1824, 0]
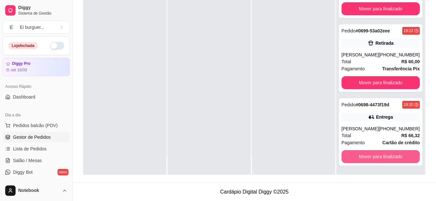
click at [392, 155] on button "Mover para finalizado" at bounding box center [381, 156] width 78 height 13
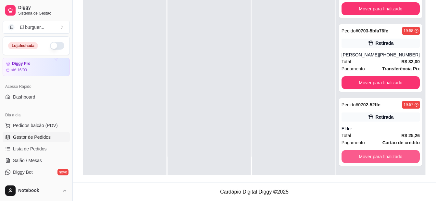
scroll to position [1528, 0]
click at [392, 155] on button "Mover para finalizado" at bounding box center [381, 157] width 76 height 13
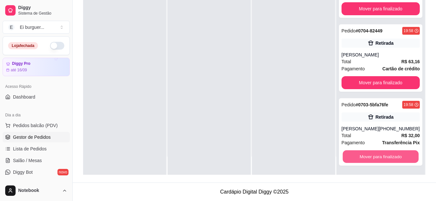
click at [392, 155] on button "Mover para finalizado" at bounding box center [381, 157] width 76 height 13
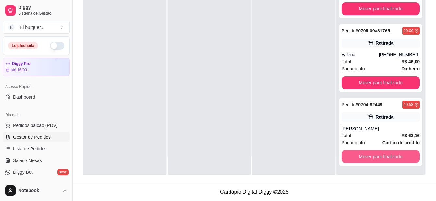
scroll to position [1380, 0]
click at [392, 155] on button "Mover para finalizado" at bounding box center [381, 156] width 78 height 13
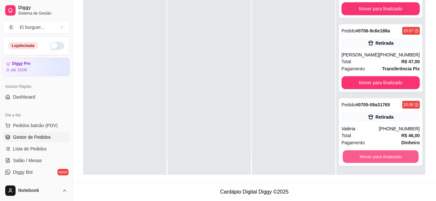
click at [392, 155] on button "Mover para finalizado" at bounding box center [381, 157] width 76 height 13
click at [392, 155] on button "Mover para finalizado" at bounding box center [381, 156] width 78 height 13
click at [392, 155] on button "Mover para finalizado" at bounding box center [381, 157] width 76 height 13
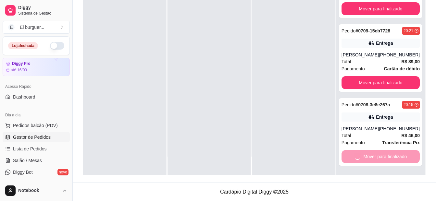
click at [392, 89] on button "Mover para finalizado" at bounding box center [381, 82] width 78 height 13
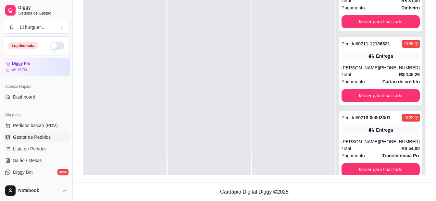
scroll to position [936, 0]
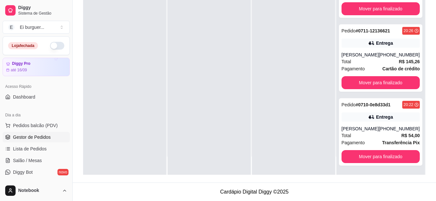
click at [392, 155] on button "Mover para finalizado" at bounding box center [381, 156] width 78 height 13
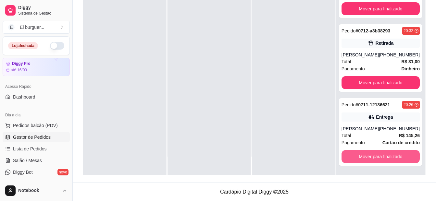
click at [392, 155] on button "Mover para finalizado" at bounding box center [381, 156] width 78 height 13
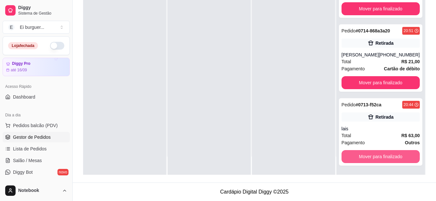
click at [392, 155] on button "Mover para finalizado" at bounding box center [381, 156] width 78 height 13
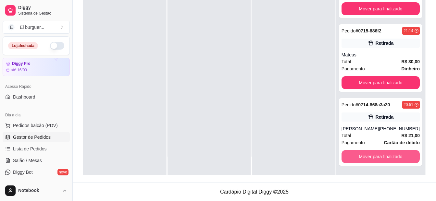
click at [392, 155] on button "Mover para finalizado" at bounding box center [381, 156] width 78 height 13
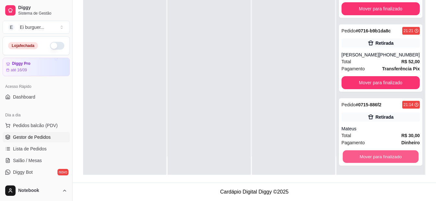
click at [392, 155] on button "Mover para finalizado" at bounding box center [381, 157] width 76 height 13
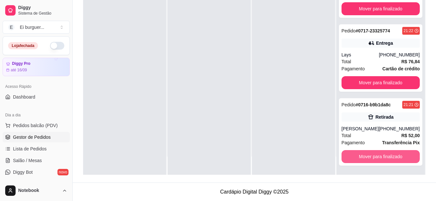
click at [392, 155] on button "Mover para finalizado" at bounding box center [381, 156] width 78 height 13
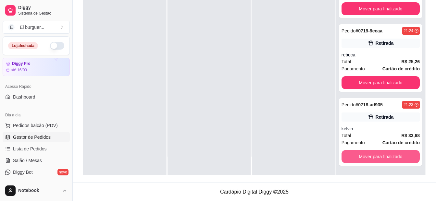
click at [392, 155] on button "Mover para finalizado" at bounding box center [381, 156] width 78 height 13
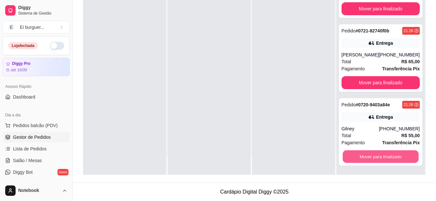
click at [392, 155] on button "Mover para finalizado" at bounding box center [381, 157] width 76 height 13
click at [392, 155] on button "Mover para finalizado" at bounding box center [381, 156] width 78 height 13
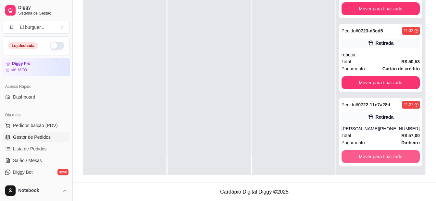
scroll to position [34, 0]
click at [392, 155] on button "Mover para finalizado" at bounding box center [381, 157] width 76 height 13
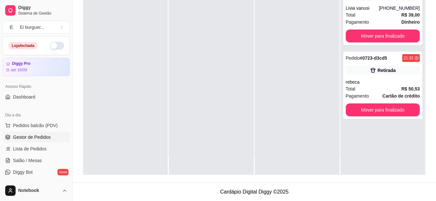
scroll to position [0, 0]
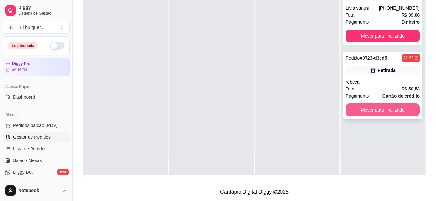
click at [381, 115] on button "Mover para finalizado" at bounding box center [383, 110] width 74 height 13
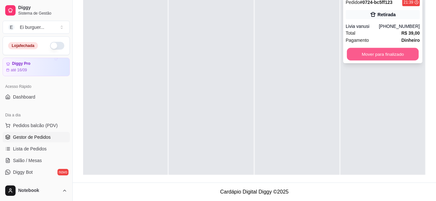
click at [373, 54] on button "Mover para finalizado" at bounding box center [383, 54] width 72 height 13
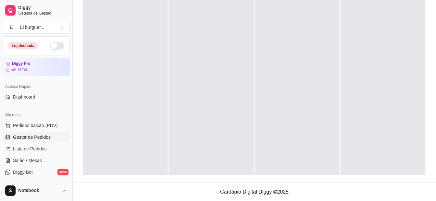
click at [221, 96] on div at bounding box center [211, 92] width 84 height 201
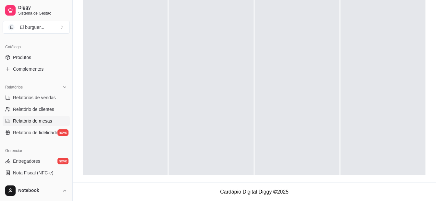
scroll to position [162, 0]
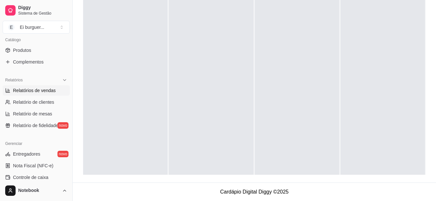
click at [41, 92] on span "Relatórios de vendas" at bounding box center [34, 90] width 43 height 6
select select "ALL"
select select "0"
